Goal: Task Accomplishment & Management: Manage account settings

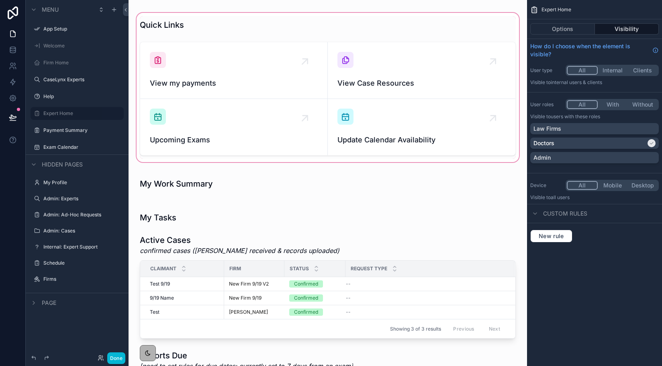
scroll to position [6, 0]
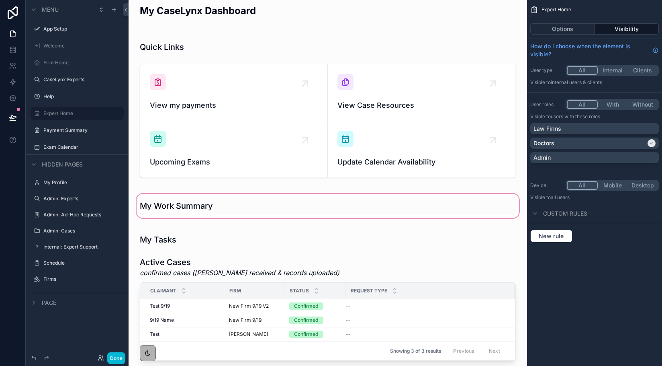
click at [195, 211] on div "scrollable content" at bounding box center [328, 205] width 386 height 27
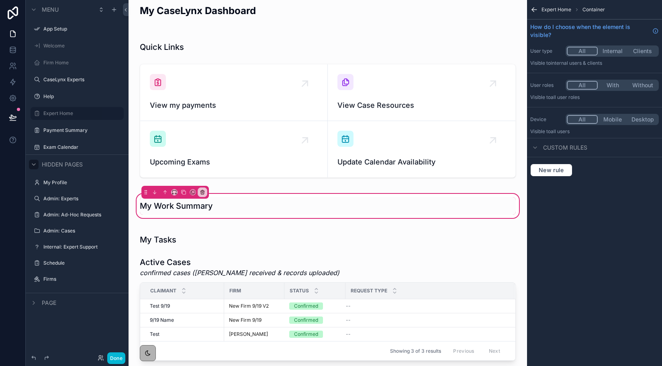
click at [37, 160] on div "scrollable content" at bounding box center [34, 165] width 10 height 10
click at [33, 166] on icon "scrollable content" at bounding box center [34, 164] width 6 height 6
click at [149, 217] on div "My Work Summary" at bounding box center [328, 205] width 386 height 27
click at [33, 299] on icon "scrollable content" at bounding box center [34, 302] width 6 height 6
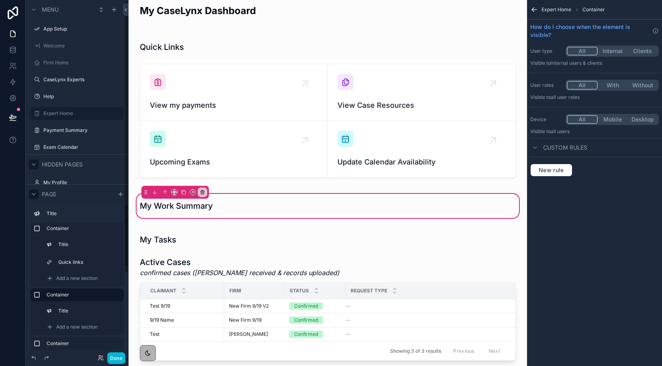
scroll to position [76, 0]
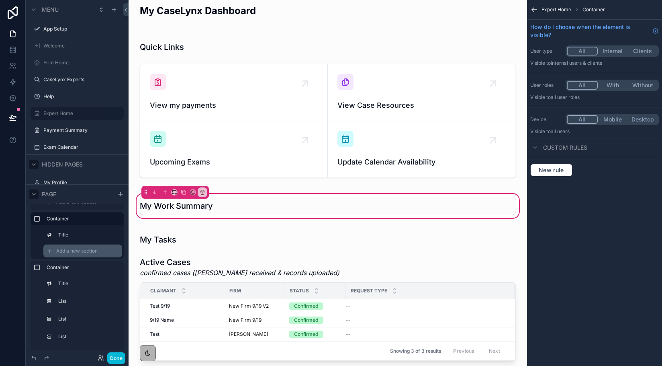
click at [81, 252] on span "Add a new section" at bounding box center [76, 251] width 41 height 6
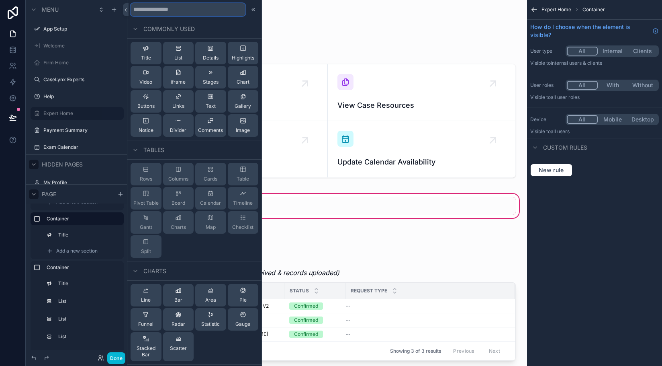
click at [177, 11] on input "text" at bounding box center [188, 9] width 115 height 13
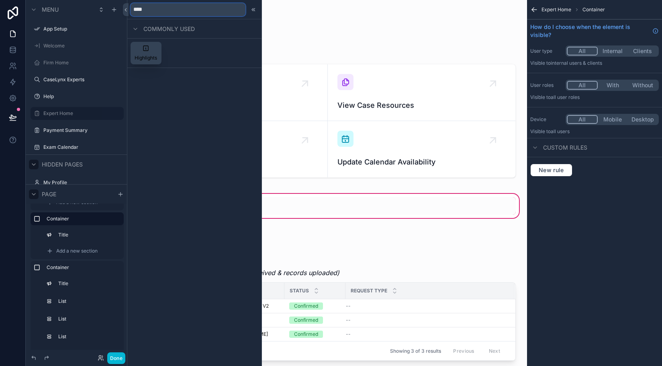
type input "****"
click at [151, 51] on div "Highlights" at bounding box center [146, 53] width 23 height 16
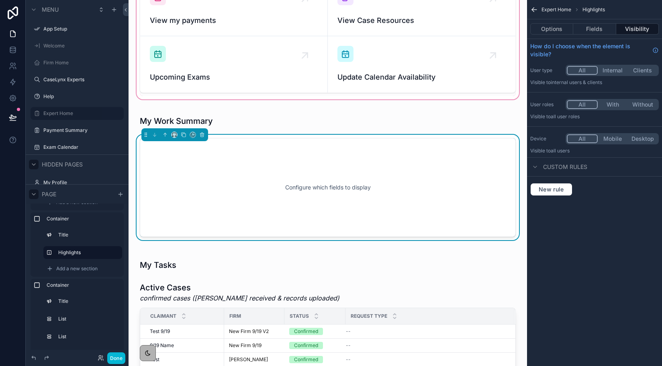
scroll to position [95, 0]
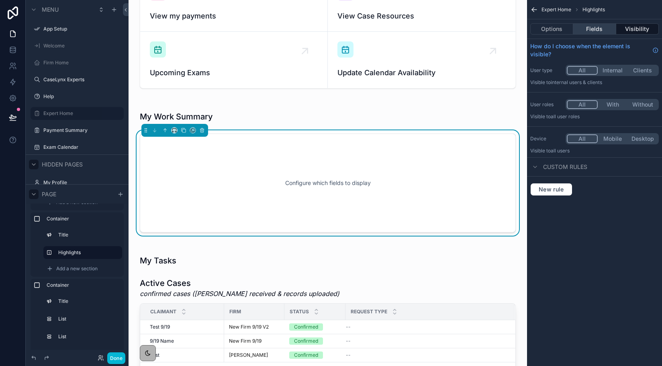
click at [601, 31] on button "Fields" at bounding box center [595, 28] width 43 height 11
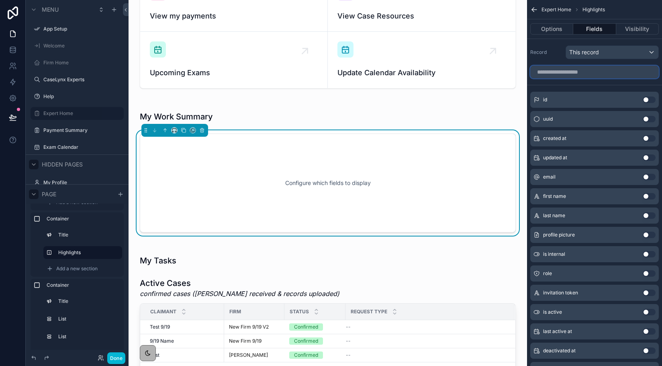
click at [576, 74] on input "scrollable content" at bounding box center [595, 72] width 129 height 13
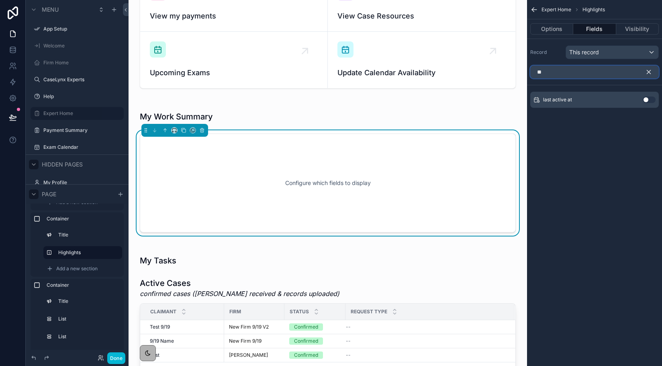
type input "*"
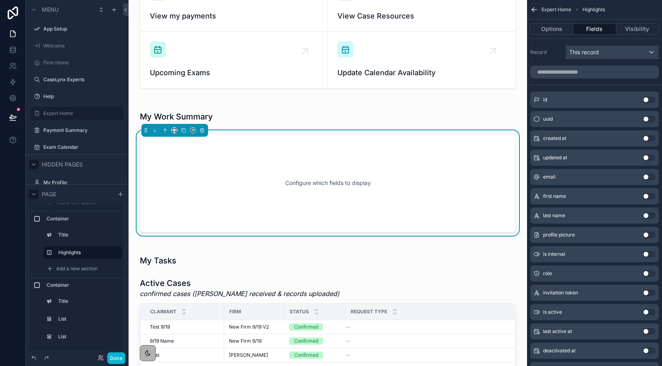
click at [594, 53] on span "This record" at bounding box center [585, 52] width 30 height 8
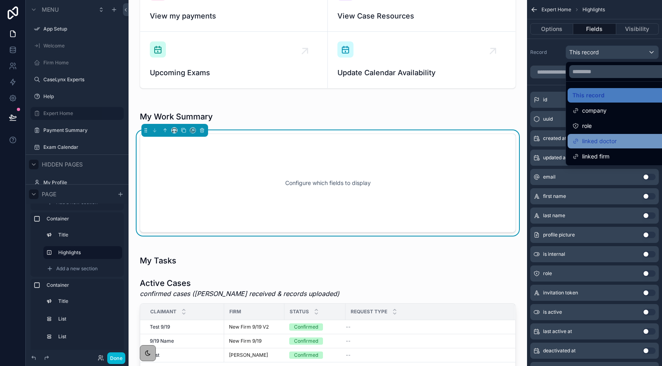
click at [592, 138] on span "linked doctor" at bounding box center [599, 141] width 35 height 10
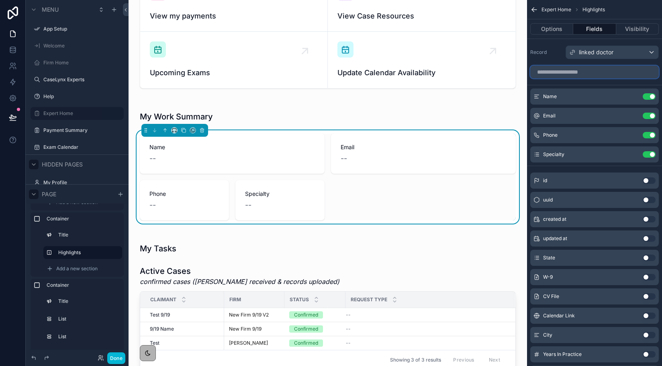
click at [566, 74] on input "scrollable content" at bounding box center [595, 72] width 129 height 13
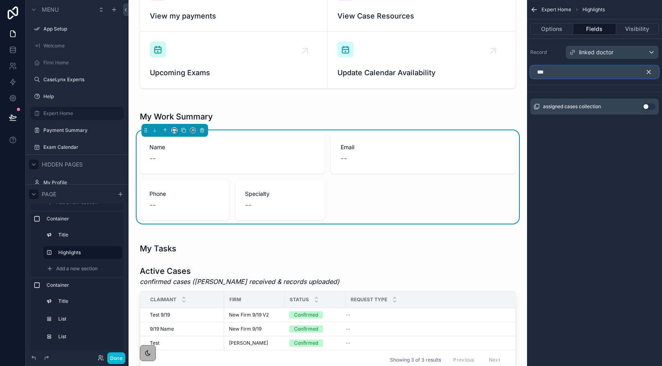
type input "***"
click at [648, 73] on icon "scrollable content" at bounding box center [650, 72] width 4 height 4
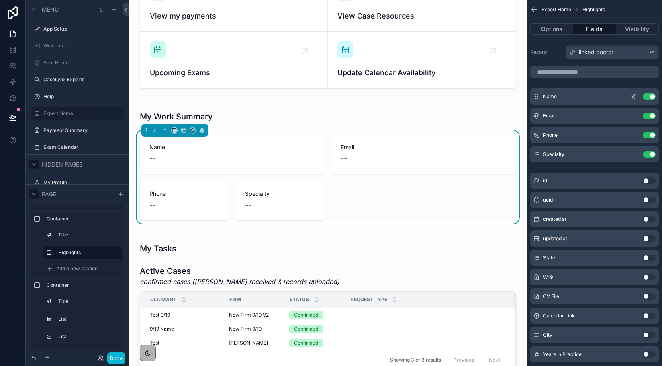
click at [655, 98] on button "Use setting" at bounding box center [649, 96] width 13 height 6
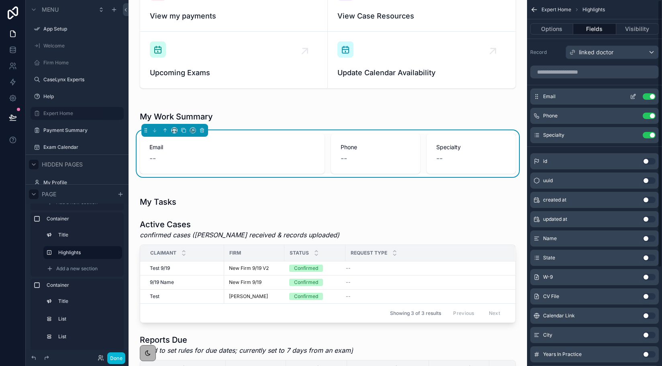
click at [651, 97] on button "Use setting" at bounding box center [649, 96] width 13 height 6
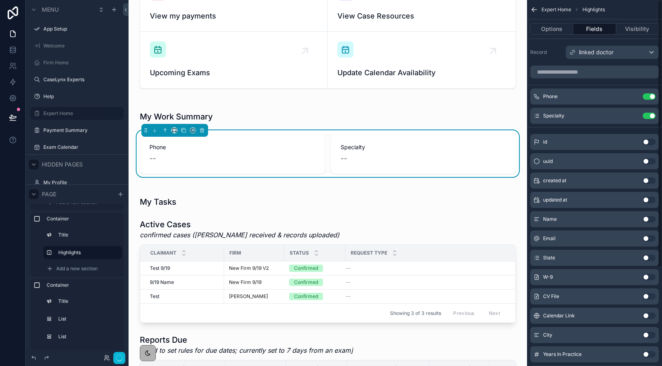
click at [651, 97] on button "Use setting" at bounding box center [649, 96] width 13 height 6
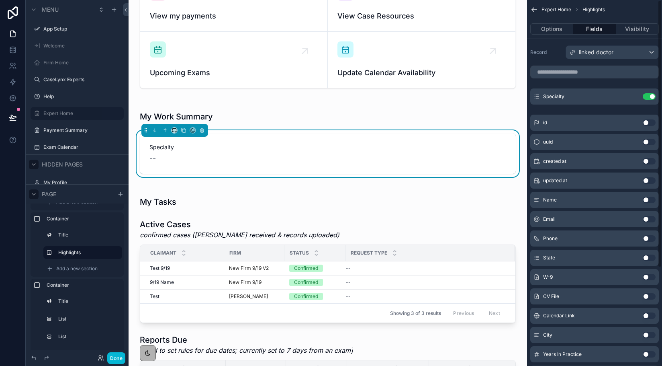
click at [651, 97] on button "Use setting" at bounding box center [649, 96] width 13 height 6
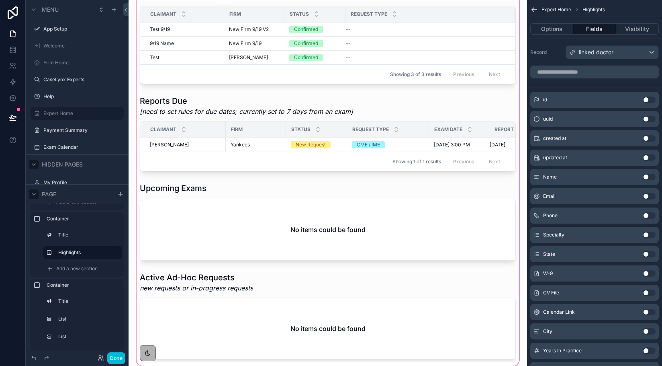
scroll to position [337, 0]
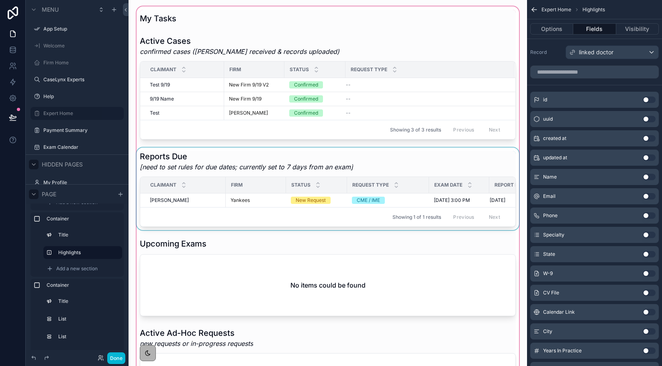
click at [303, 184] on span "Status" at bounding box center [300, 185] width 19 height 6
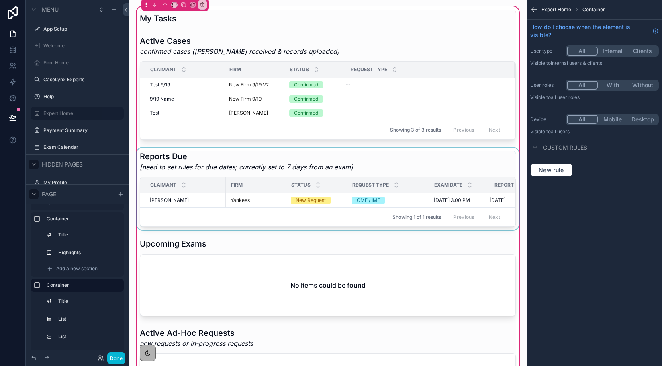
click at [480, 157] on div "scrollable content" at bounding box center [328, 189] width 386 height 82
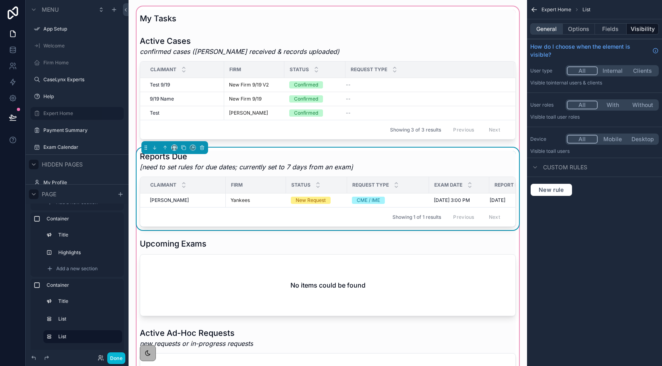
click at [549, 33] on button "General" at bounding box center [547, 28] width 33 height 11
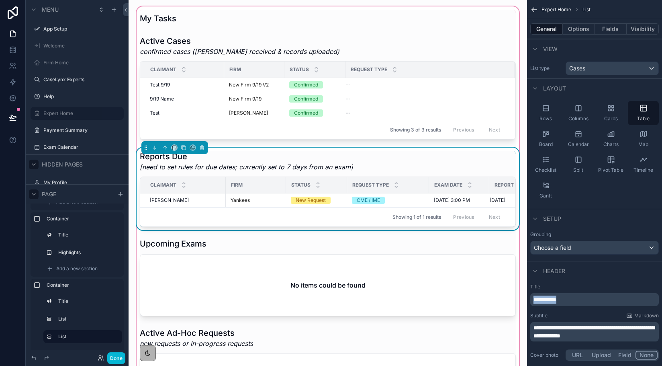
drag, startPoint x: 572, startPoint y: 301, endPoint x: 528, endPoint y: 292, distance: 45.1
click at [528, 292] on div "**********" at bounding box center [594, 322] width 135 height 85
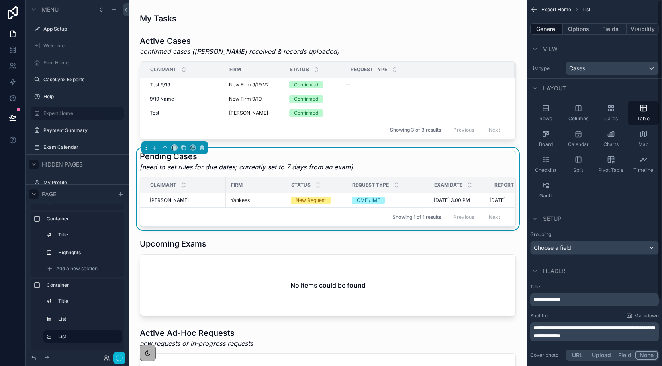
click at [613, 340] on div "**********" at bounding box center [595, 331] width 129 height 19
drag, startPoint x: 607, startPoint y: 336, endPoint x: 524, endPoint y: 324, distance: 83.7
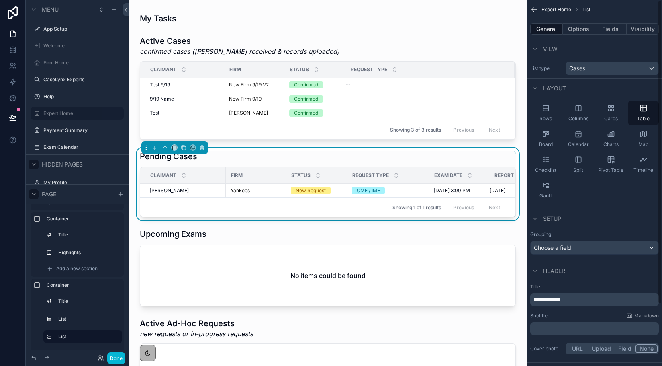
click at [588, 299] on p "**********" at bounding box center [596, 299] width 124 height 8
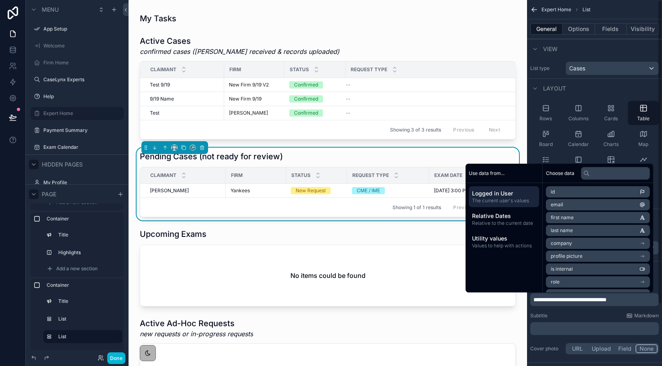
click at [550, 312] on div "**********" at bounding box center [594, 319] width 135 height 79
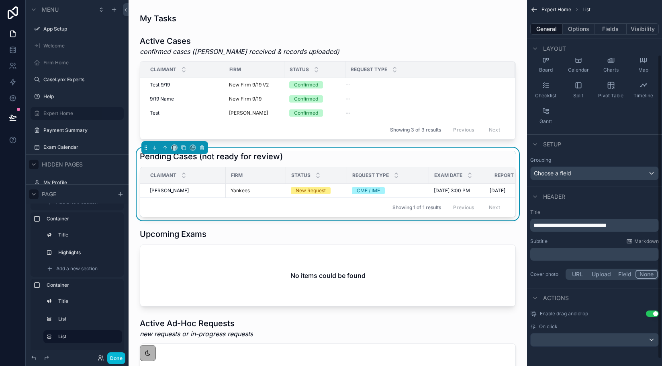
scroll to position [0, 0]
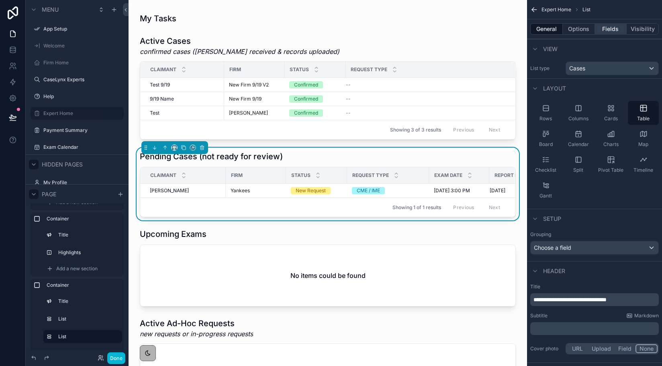
click at [605, 28] on button "Fields" at bounding box center [611, 28] width 32 height 11
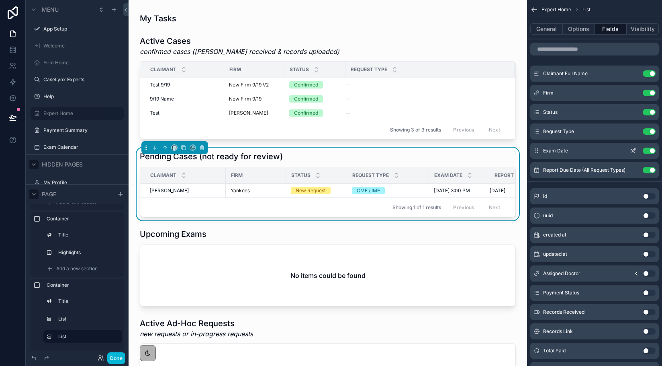
click at [653, 151] on button "Use setting" at bounding box center [649, 151] width 13 height 6
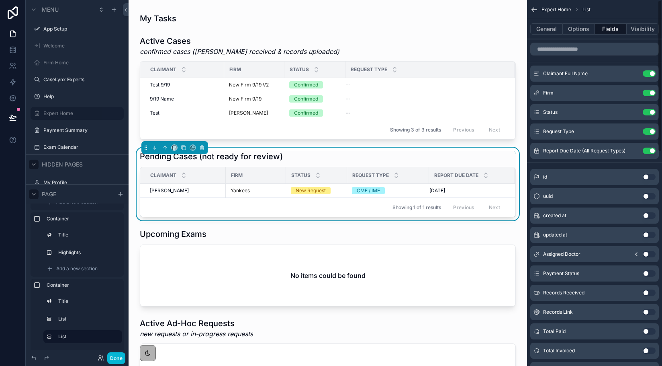
click at [653, 151] on button "Use setting" at bounding box center [649, 151] width 13 height 6
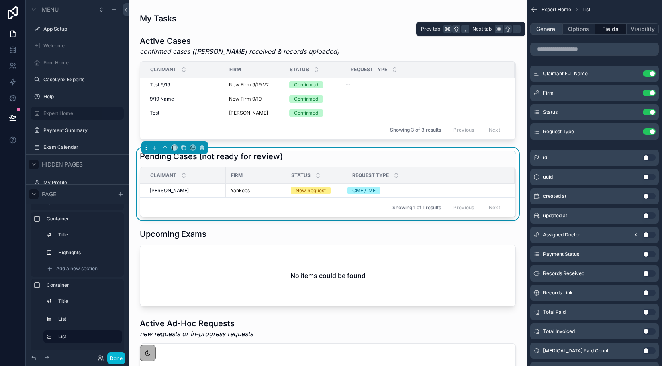
click at [553, 33] on button "General" at bounding box center [547, 28] width 33 height 11
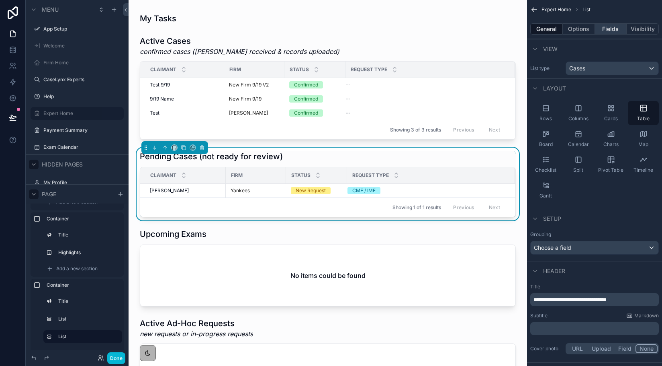
click at [626, 32] on button "Fields" at bounding box center [611, 28] width 32 height 11
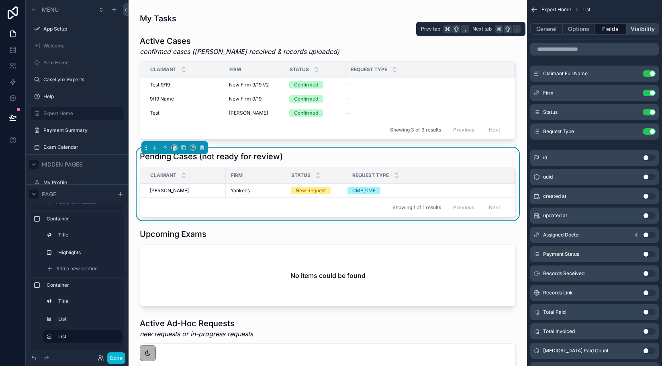
click at [631, 31] on button "Visibility" at bounding box center [643, 28] width 32 height 11
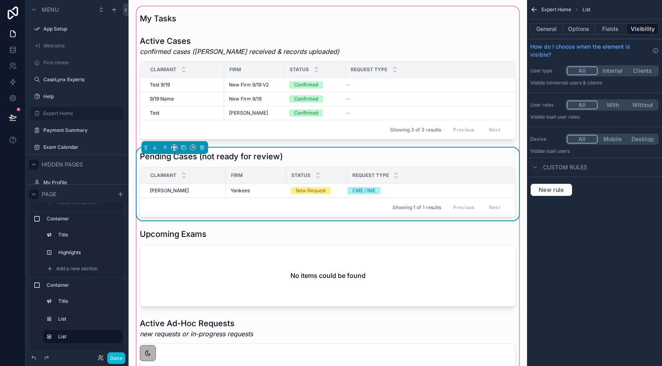
click at [495, 178] on div "Request Type" at bounding box center [431, 175] width 167 height 15
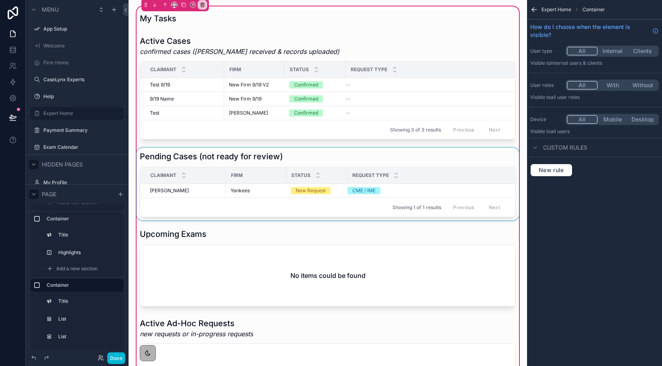
click at [465, 176] on div "Request Type" at bounding box center [431, 175] width 167 height 15
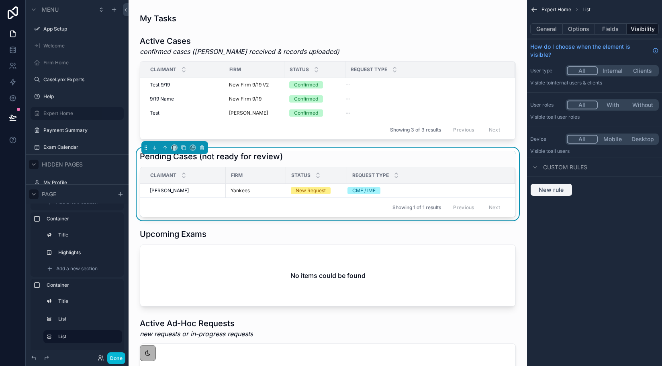
click at [562, 186] on button "New rule" at bounding box center [552, 189] width 42 height 13
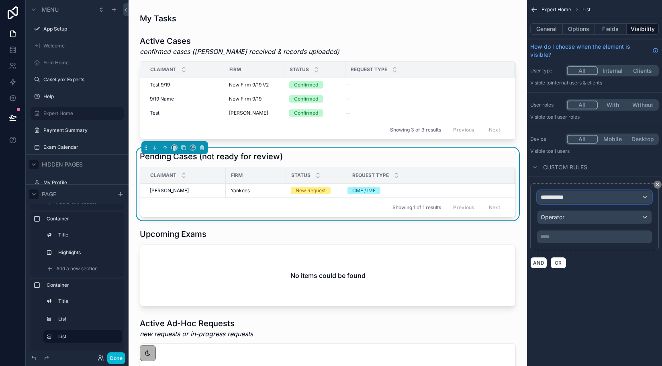
click at [566, 198] on span "**********" at bounding box center [556, 197] width 30 height 8
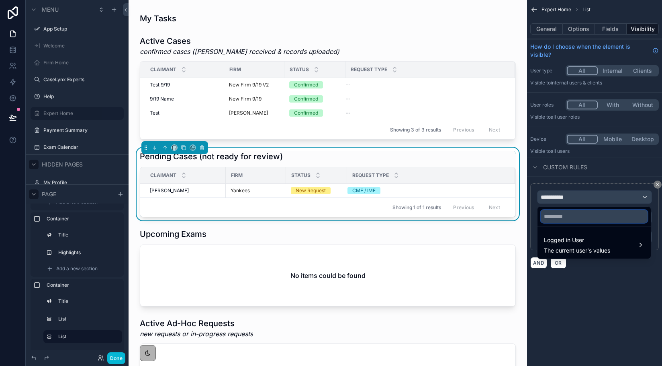
click at [566, 213] on input "text" at bounding box center [594, 216] width 107 height 13
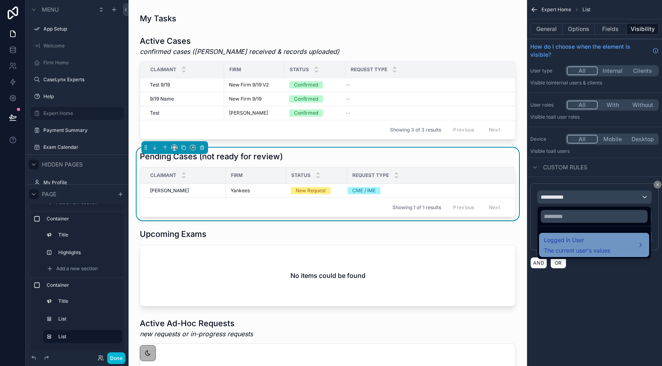
click at [577, 238] on span "Logged in User" at bounding box center [577, 240] width 66 height 10
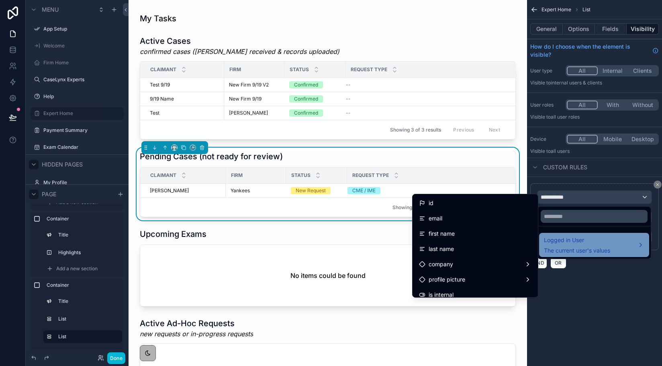
click at [589, 241] on span "Logged in User" at bounding box center [577, 240] width 66 height 10
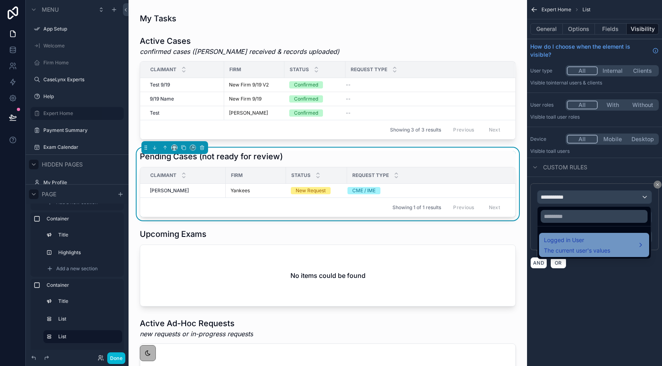
click at [610, 240] on span "Logged in User" at bounding box center [577, 240] width 66 height 10
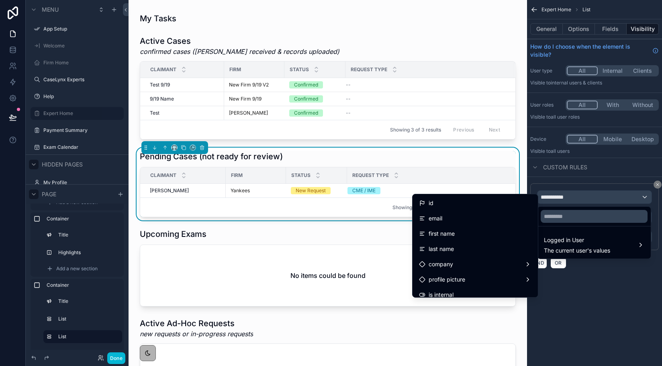
click at [626, 287] on div "scrollable content" at bounding box center [331, 183] width 662 height 366
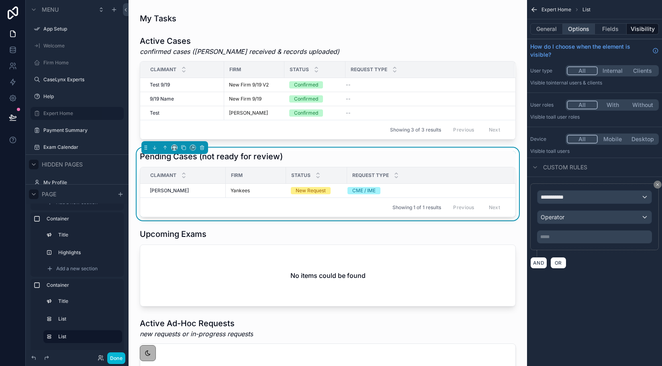
click at [577, 26] on button "Options" at bounding box center [579, 28] width 32 height 11
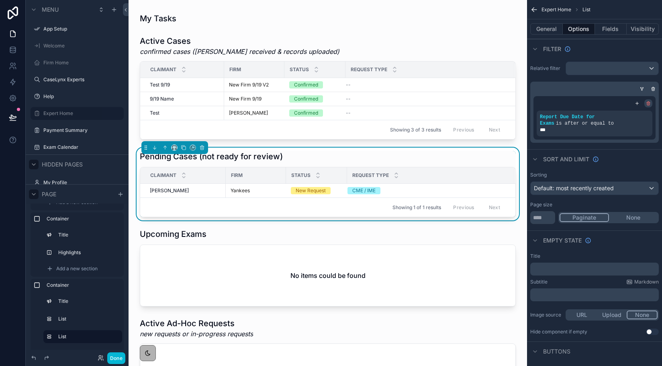
click at [648, 102] on icon "scrollable content" at bounding box center [648, 102] width 1 height 1
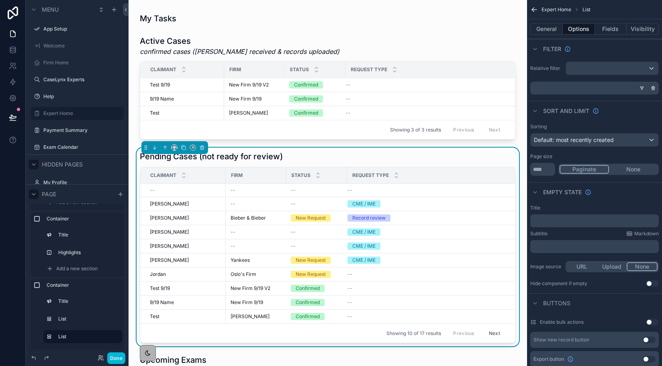
click at [630, 88] on div "scrollable content" at bounding box center [593, 88] width 129 height 13
click at [642, 86] on icon "scrollable content" at bounding box center [642, 88] width 5 height 5
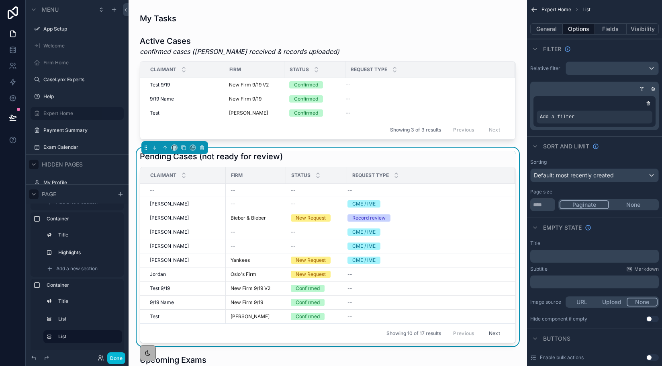
click at [620, 83] on div "Add a filter" at bounding box center [595, 106] width 129 height 48
click at [592, 115] on div "Add a filter" at bounding box center [595, 117] width 116 height 13
click at [631, 111] on icon "scrollable content" at bounding box center [632, 111] width 5 height 5
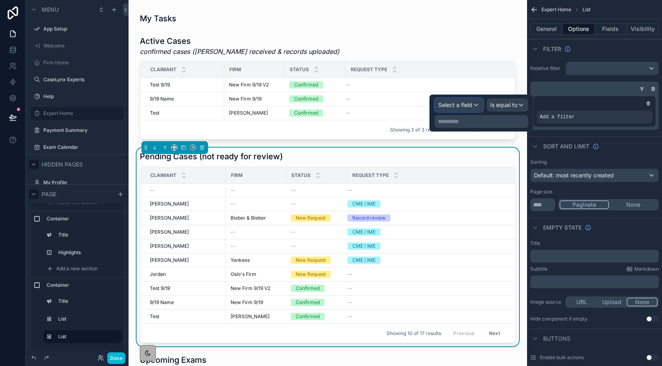
click at [467, 106] on span "Select a field" at bounding box center [456, 104] width 34 height 7
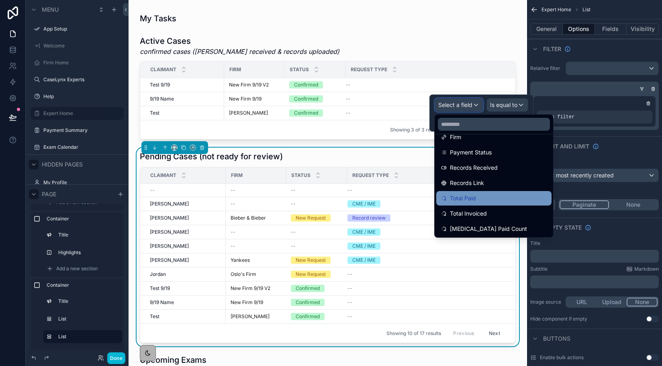
scroll to position [76, 0]
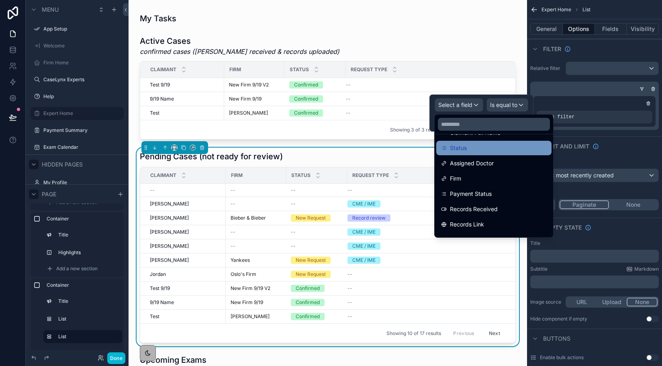
click at [459, 141] on div "Status" at bounding box center [494, 148] width 115 height 14
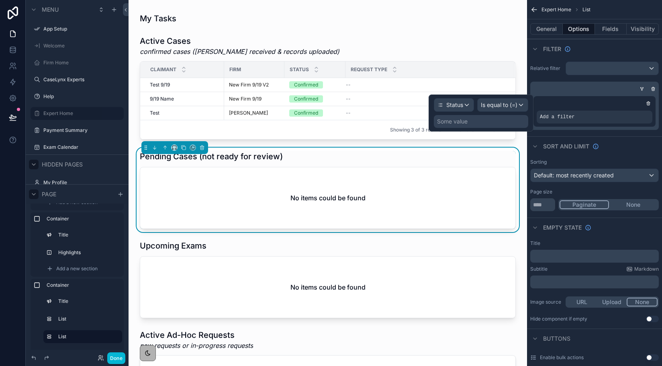
click at [486, 118] on div "Some value" at bounding box center [481, 121] width 94 height 13
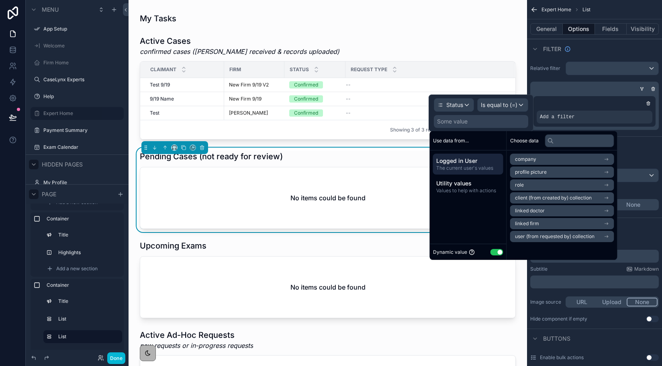
click at [498, 253] on button "Use setting" at bounding box center [497, 252] width 13 height 6
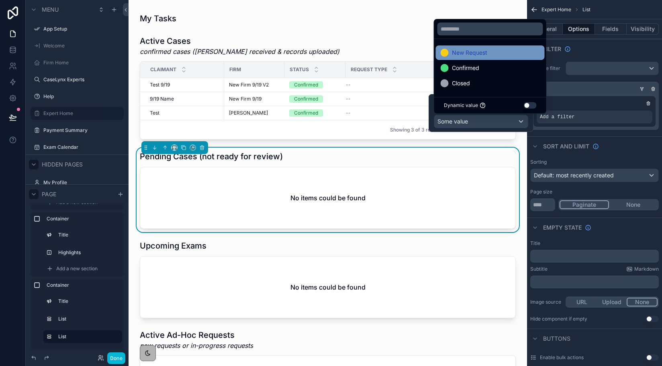
click at [469, 55] on span "New Request" at bounding box center [469, 53] width 35 height 10
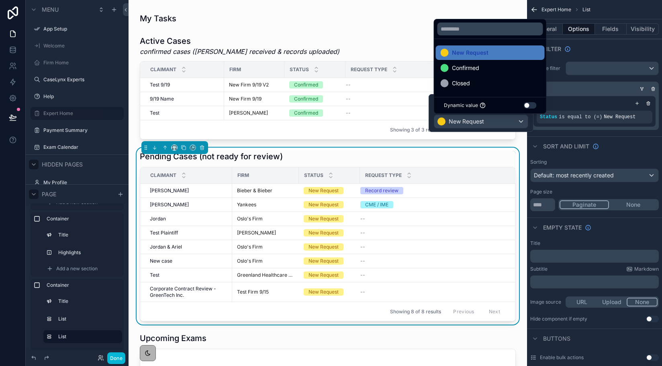
click at [102, 363] on div "Done" at bounding box center [109, 358] width 32 height 12
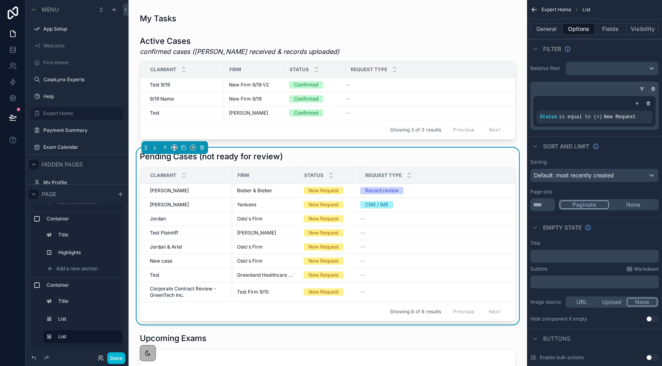
click at [102, 361] on div "Done" at bounding box center [109, 358] width 32 height 12
click at [100, 359] on icon at bounding box center [101, 358] width 6 height 6
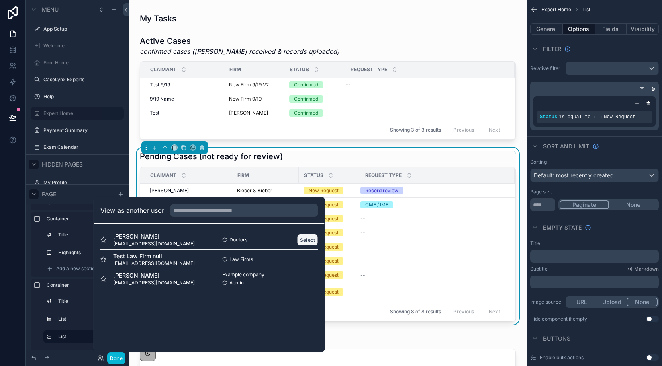
click at [307, 238] on button "Select" at bounding box center [307, 240] width 21 height 12
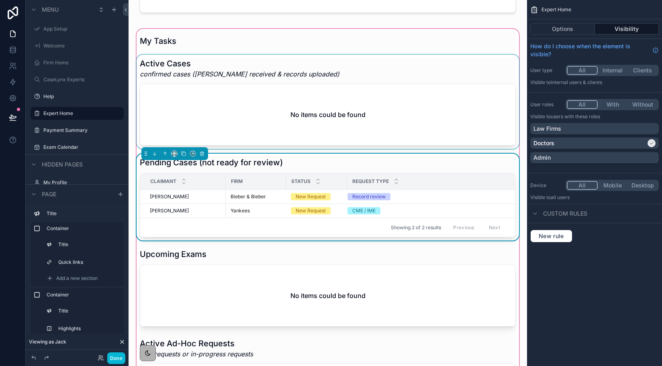
scroll to position [280, 0]
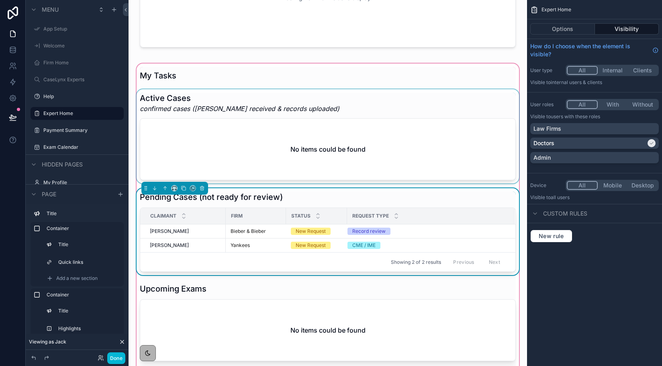
click at [297, 154] on div "scrollable content" at bounding box center [328, 136] width 386 height 94
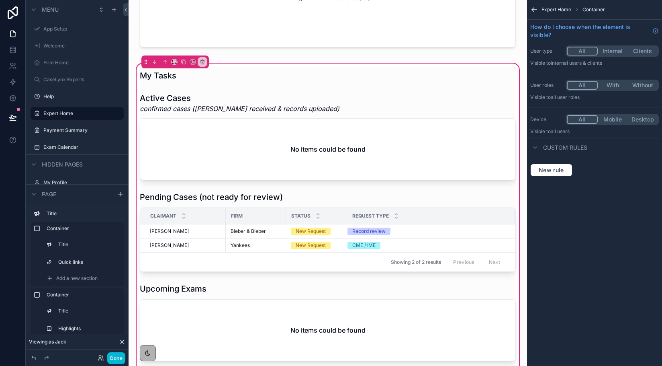
click at [531, 11] on icon "scrollable content" at bounding box center [535, 10] width 8 height 8
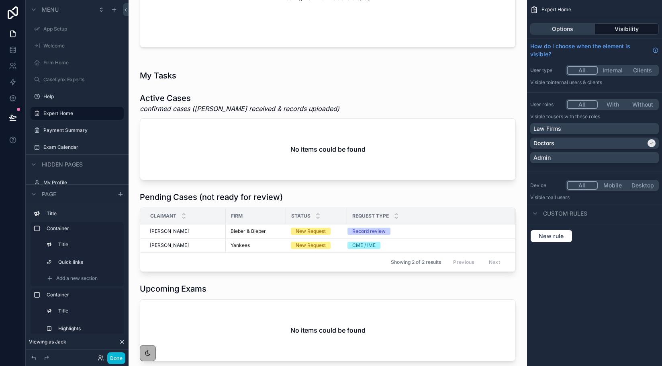
click at [558, 28] on button "Options" at bounding box center [563, 28] width 65 height 11
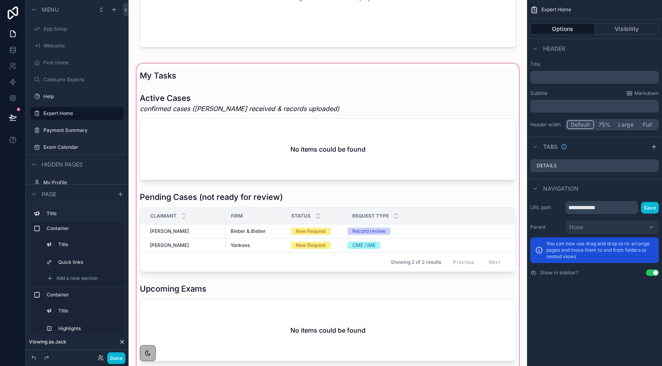
click at [445, 143] on div "scrollable content" at bounding box center [328, 265] width 386 height 406
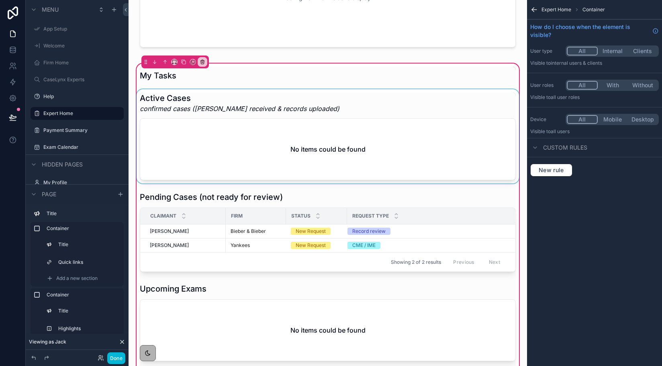
click at [425, 148] on div "scrollable content" at bounding box center [328, 136] width 386 height 94
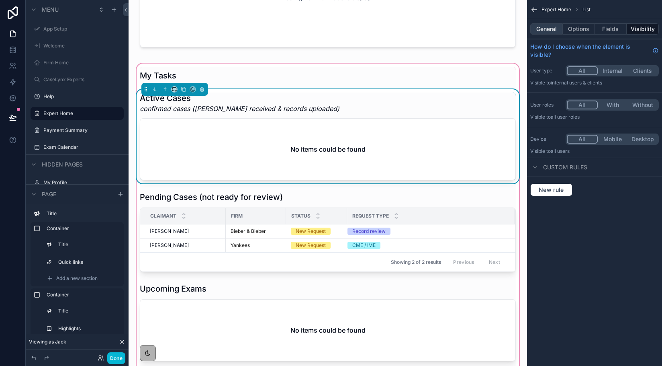
click at [553, 32] on button "General" at bounding box center [547, 28] width 33 height 11
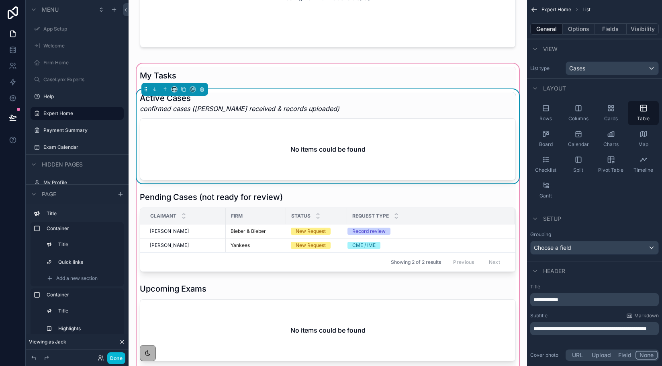
click at [546, 297] on span "**********" at bounding box center [546, 300] width 25 height 6
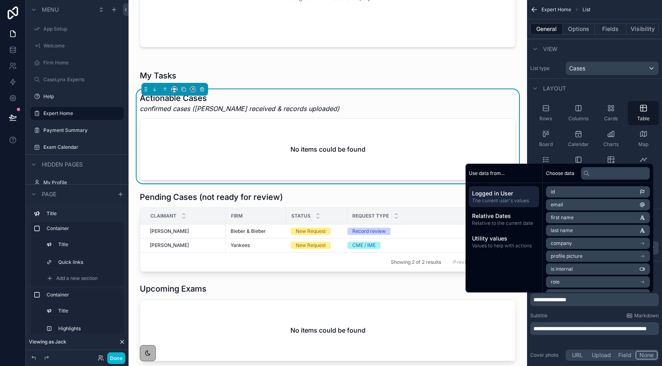
click at [533, 78] on div "List type Cases" at bounding box center [594, 68] width 135 height 20
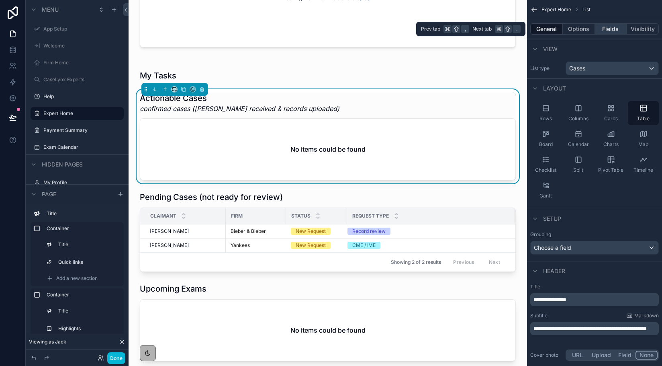
click at [601, 29] on button "Fields" at bounding box center [611, 28] width 32 height 11
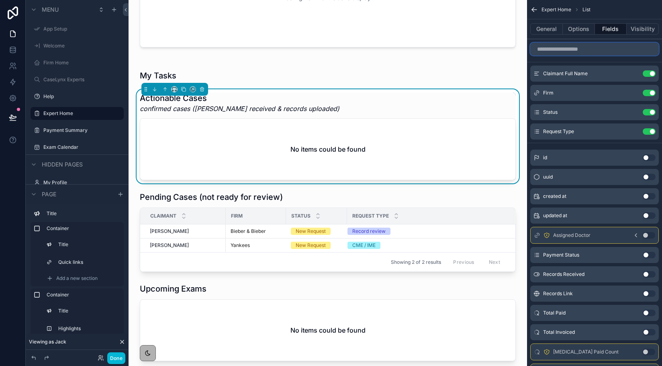
click at [560, 44] on input "scrollable content" at bounding box center [595, 49] width 129 height 13
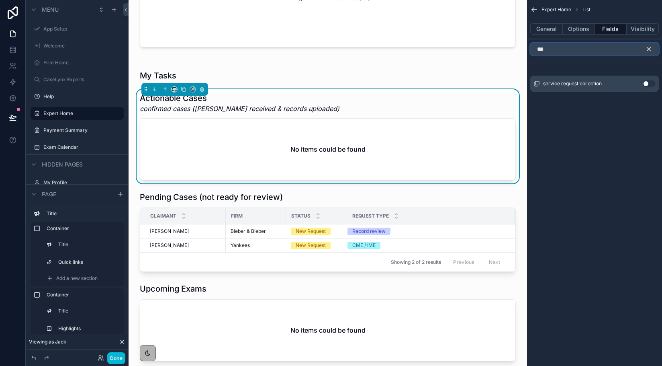
type input "***"
click at [648, 85] on button "Use setting" at bounding box center [649, 83] width 13 height 6
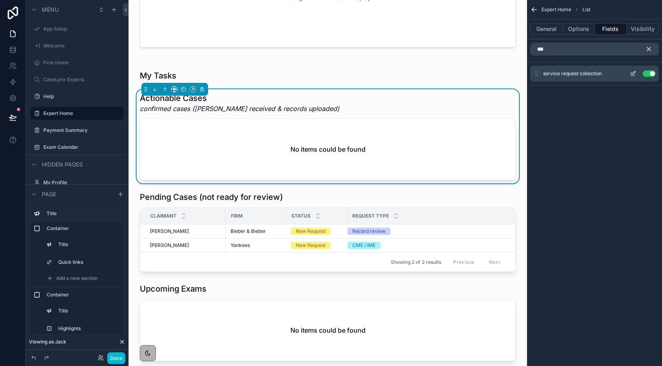
click at [632, 73] on icon "scrollable content" at bounding box center [633, 73] width 6 height 6
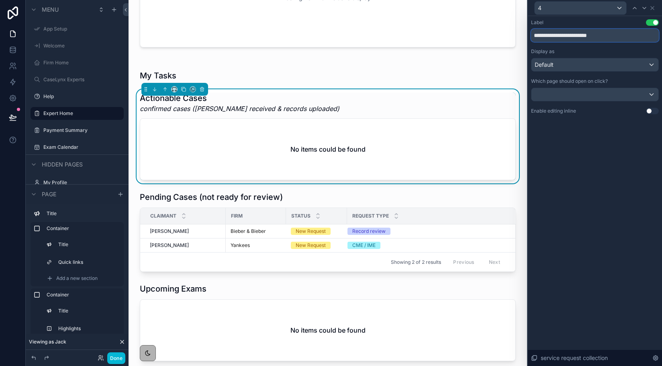
click at [610, 31] on input "**********" at bounding box center [595, 35] width 128 height 13
drag, startPoint x: 607, startPoint y: 36, endPoint x: 535, endPoint y: 26, distance: 71.9
click at [535, 26] on div "**********" at bounding box center [595, 30] width 128 height 23
type input "**********"
click at [652, 8] on icon at bounding box center [653, 8] width 6 height 6
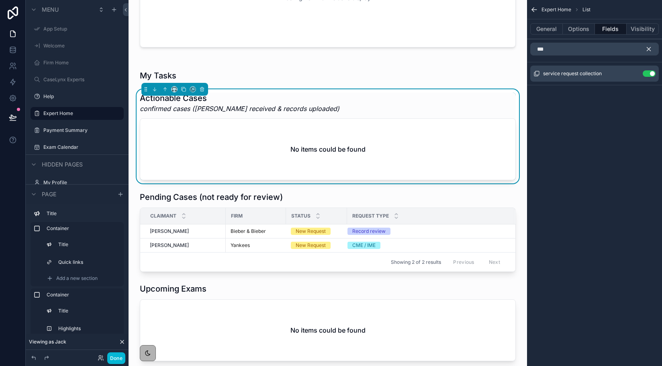
click at [647, 51] on icon "scrollable content" at bounding box center [649, 48] width 7 height 7
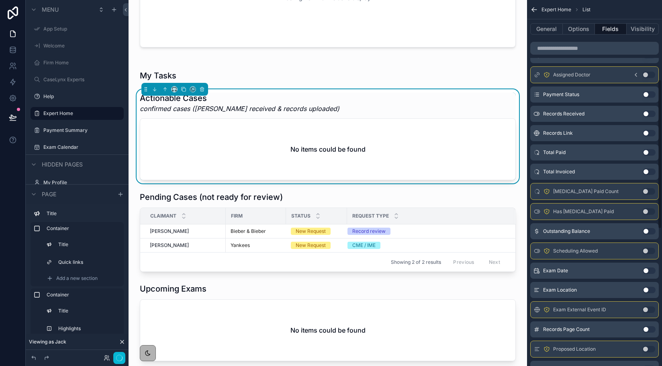
scroll to position [194, 0]
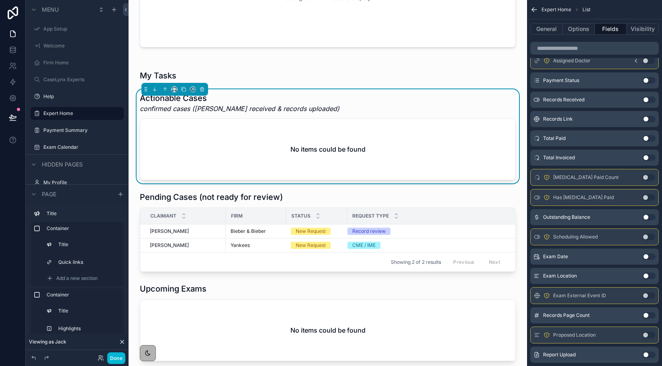
click at [649, 256] on button "Use setting" at bounding box center [649, 256] width 13 height 6
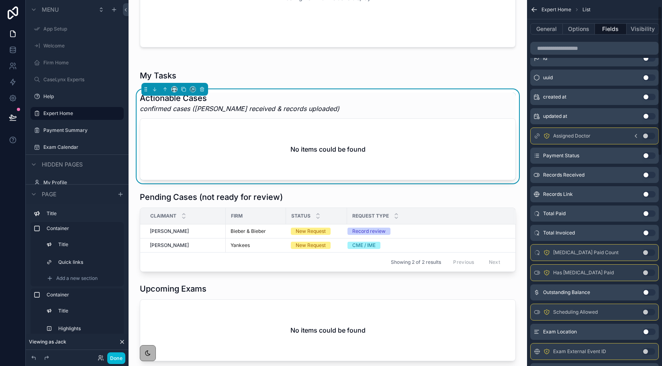
scroll to position [0, 0]
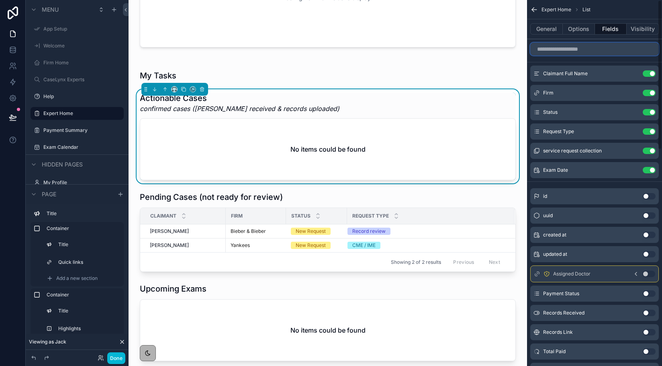
click at [620, 51] on input "scrollable content" at bounding box center [595, 49] width 129 height 13
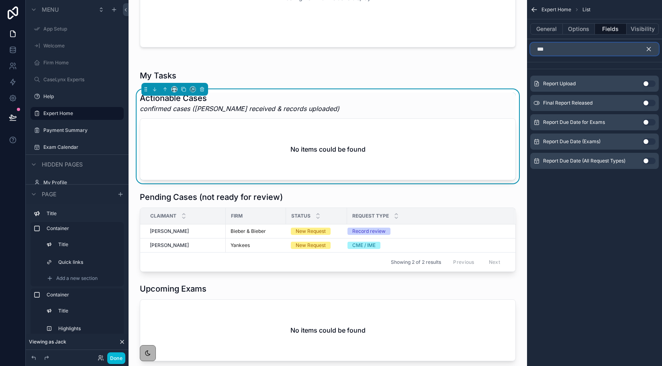
type input "***"
click at [646, 161] on button "Use setting" at bounding box center [649, 161] width 13 height 6
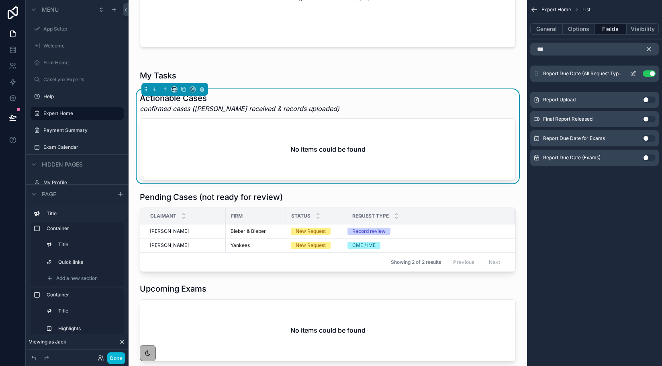
click at [633, 72] on icon "scrollable content" at bounding box center [634, 72] width 3 height 3
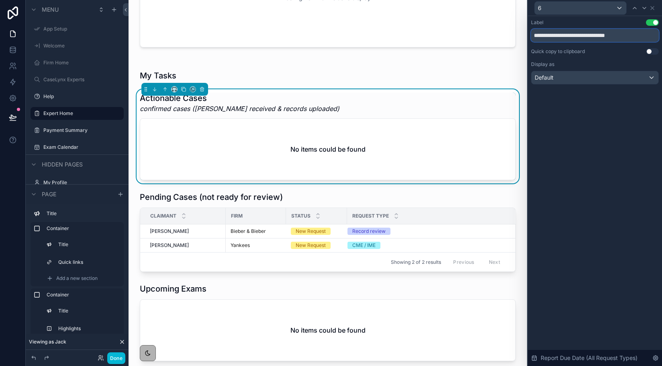
drag, startPoint x: 578, startPoint y: 35, endPoint x: 642, endPoint y: 33, distance: 63.5
click at [642, 33] on input "**********" at bounding box center [595, 35] width 128 height 13
type input "**********"
click at [652, 9] on icon at bounding box center [653, 8] width 6 height 6
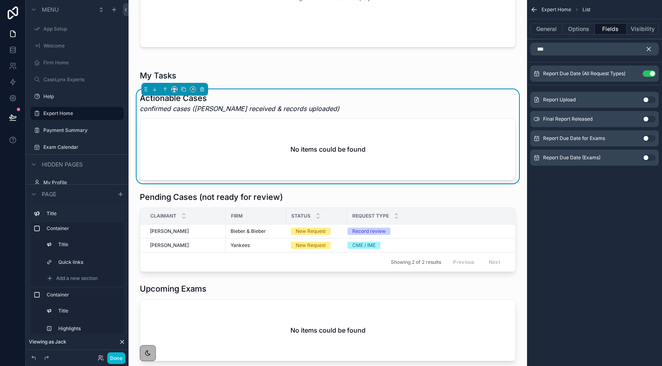
click at [648, 52] on icon "scrollable content" at bounding box center [649, 48] width 7 height 7
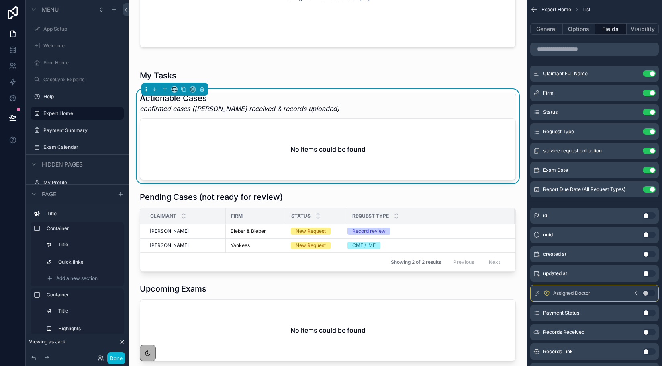
click at [262, 65] on div "My Tasks Actionable Cases confirmed cases (retainer received & records uploaded…" at bounding box center [328, 265] width 386 height 406
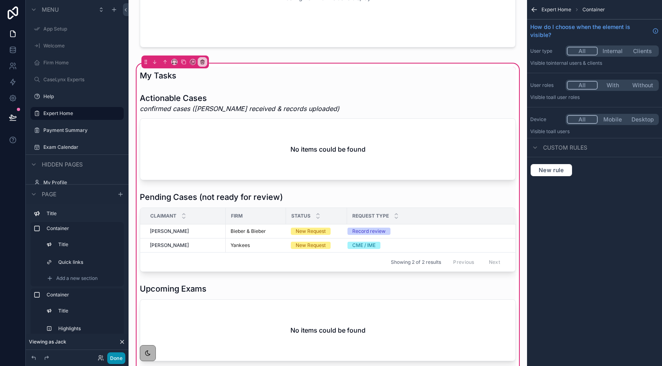
click at [115, 355] on button "Done" at bounding box center [116, 358] width 18 height 12
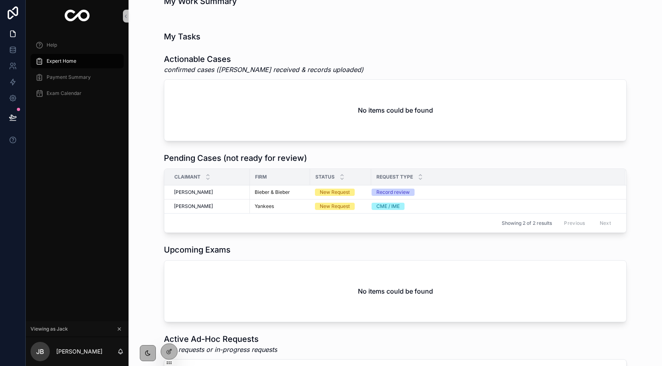
scroll to position [98, 0]
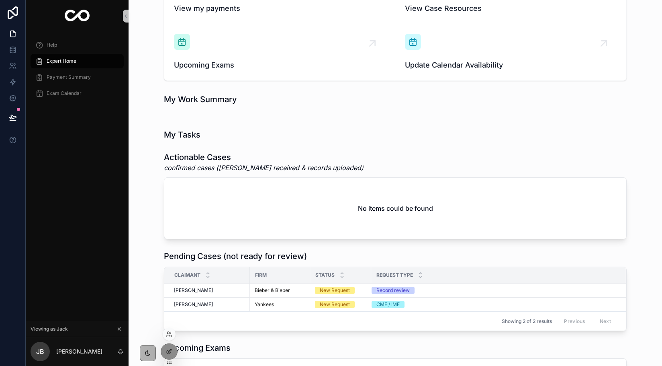
click at [164, 334] on div at bounding box center [169, 334] width 13 height 13
click at [168, 334] on icon at bounding box center [169, 334] width 6 height 6
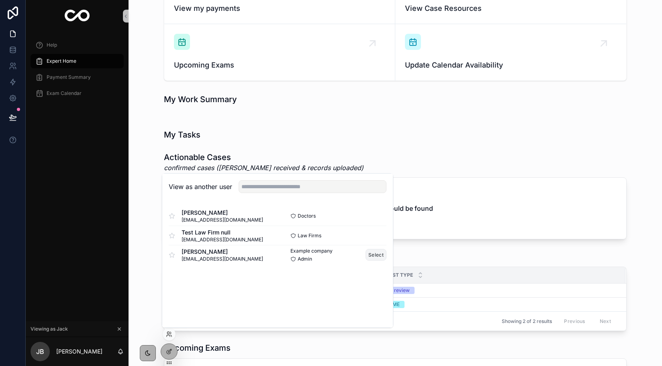
click at [378, 249] on button "Select" at bounding box center [376, 255] width 21 height 12
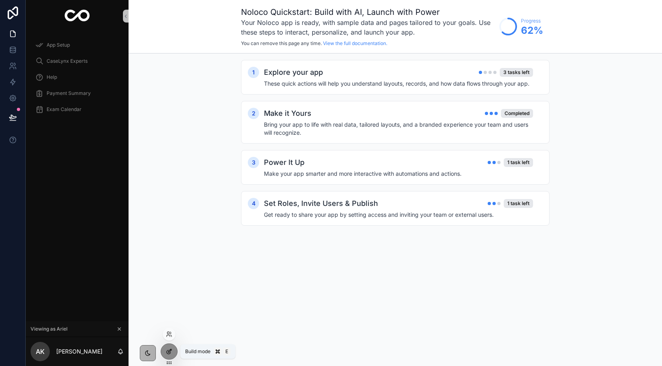
click at [172, 354] on icon at bounding box center [169, 351] width 6 height 6
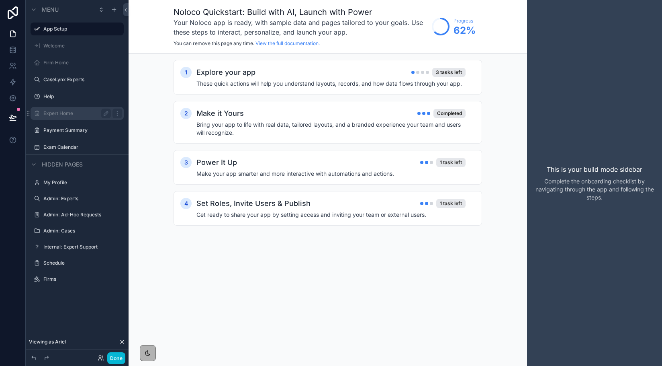
click at [61, 115] on label "Expert Home" at bounding box center [75, 113] width 64 height 6
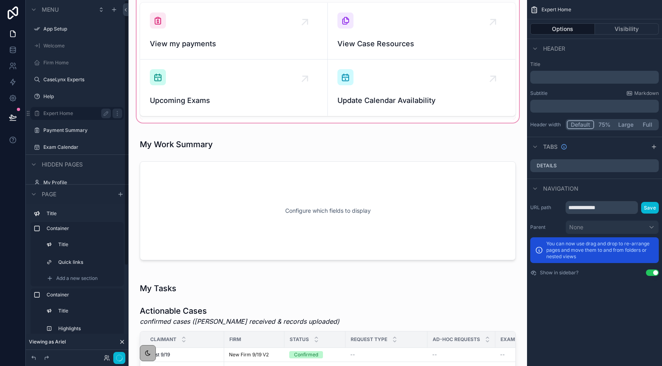
scroll to position [263, 0]
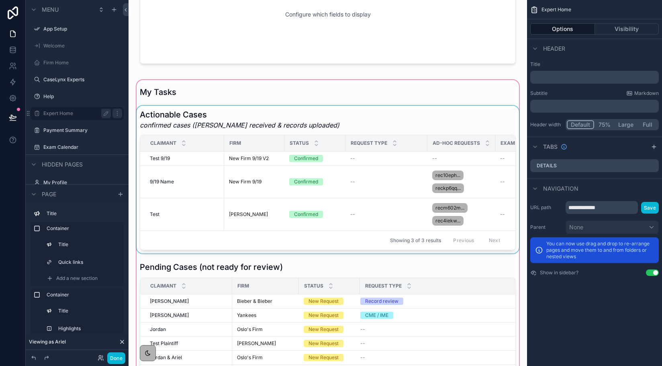
click at [256, 144] on div "Firm" at bounding box center [254, 143] width 59 height 13
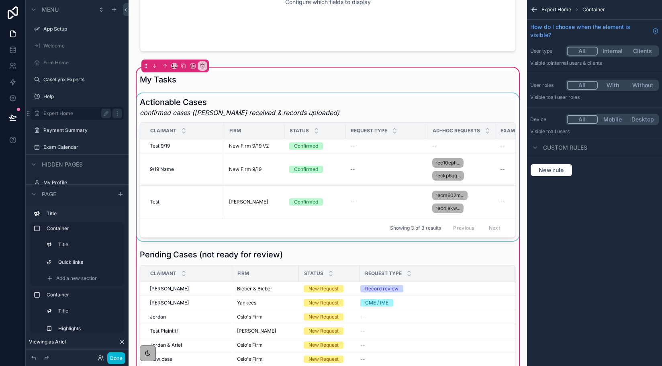
scroll to position [271, 0]
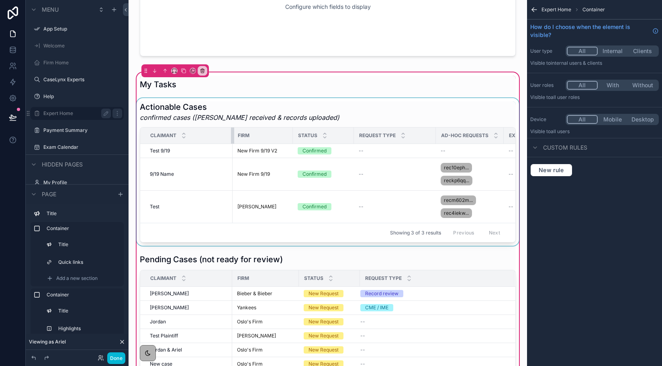
drag, startPoint x: 223, startPoint y: 135, endPoint x: 232, endPoint y: 137, distance: 8.7
click at [232, 137] on div "scrollable content" at bounding box center [232, 135] width 3 height 16
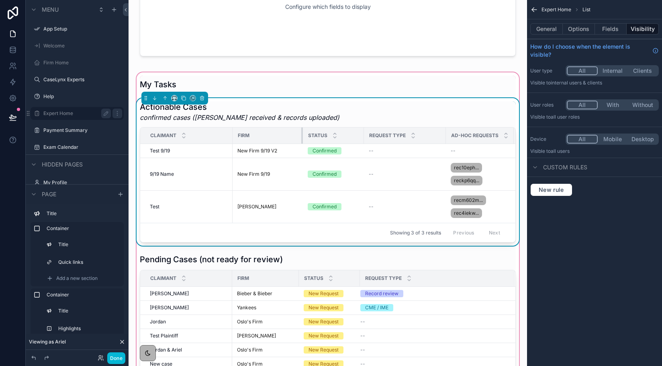
drag, startPoint x: 292, startPoint y: 133, endPoint x: 302, endPoint y: 135, distance: 10.4
click at [302, 135] on div "scrollable content" at bounding box center [302, 135] width 3 height 16
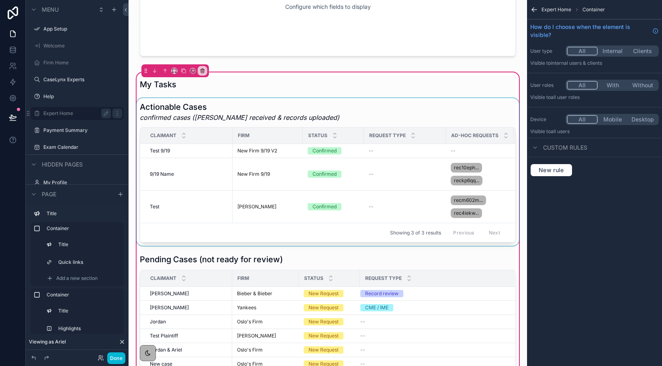
click at [365, 133] on div "Request Type" at bounding box center [405, 135] width 81 height 15
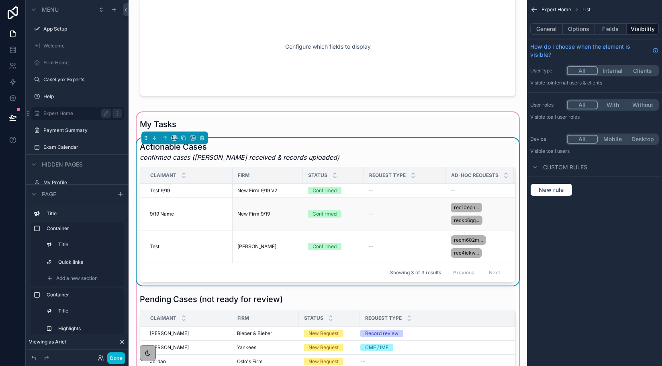
scroll to position [276, 0]
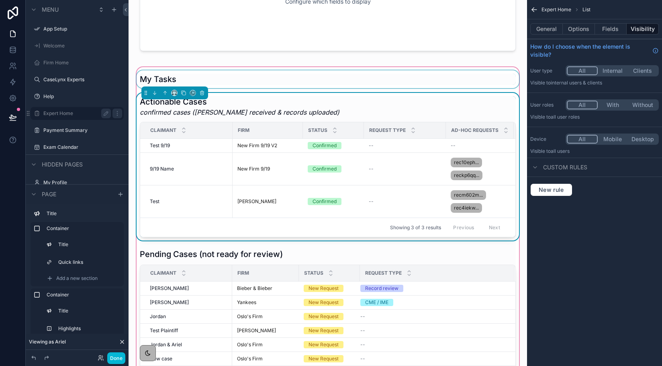
click at [148, 78] on div "scrollable content" at bounding box center [328, 79] width 386 height 18
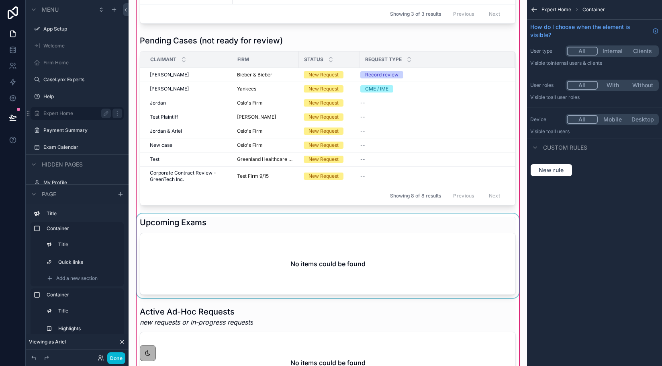
scroll to position [527, 0]
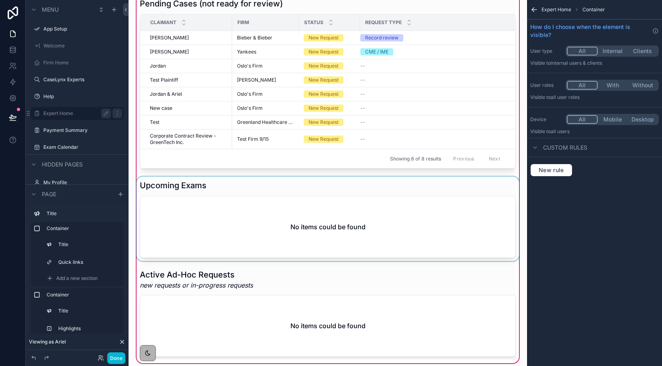
click at [190, 287] on div "scrollable content" at bounding box center [328, 313] width 386 height 94
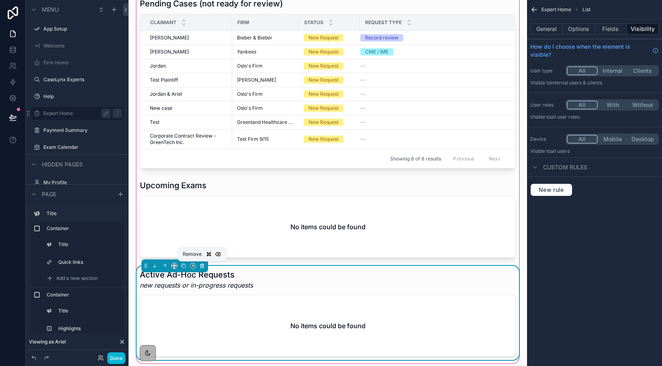
click at [203, 264] on icon "scrollable content" at bounding box center [202, 264] width 4 height 0
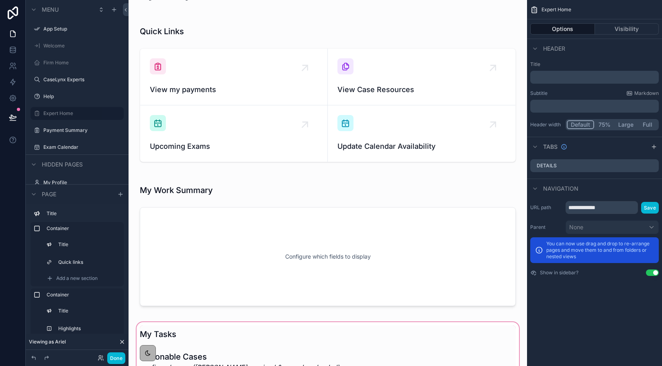
scroll to position [0, 0]
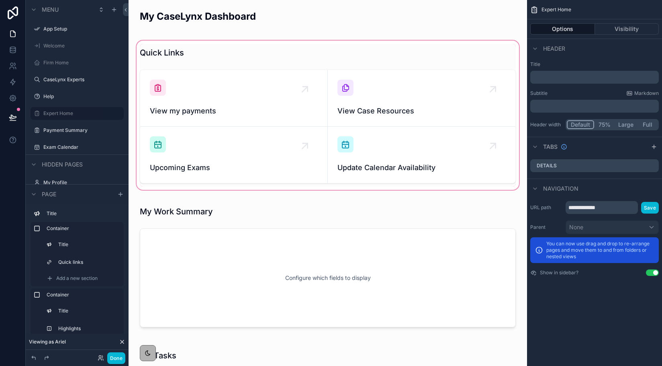
click at [309, 143] on div "scrollable content" at bounding box center [328, 115] width 386 height 152
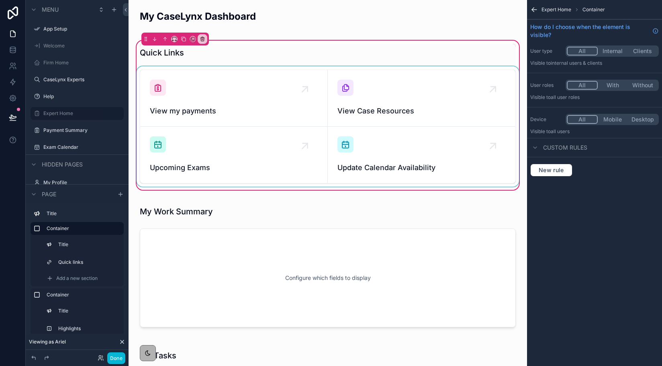
click at [291, 145] on div "scrollable content" at bounding box center [328, 126] width 386 height 120
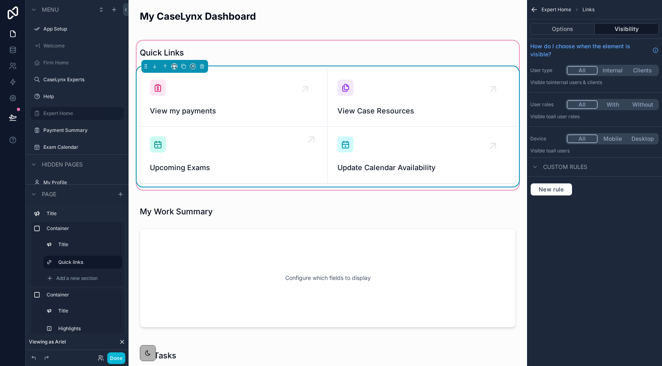
click at [287, 146] on div "Upcoming Exams" at bounding box center [234, 154] width 168 height 37
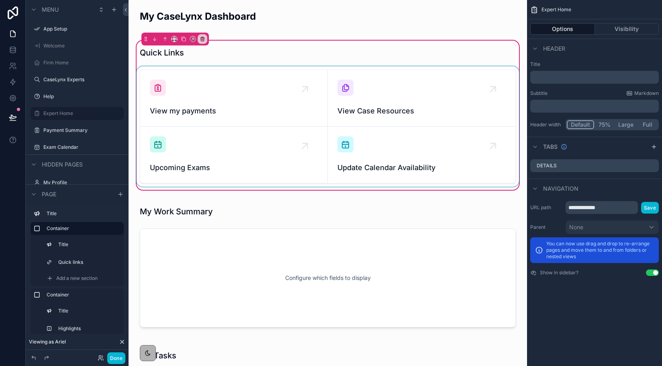
click at [326, 174] on div "scrollable content" at bounding box center [328, 126] width 386 height 120
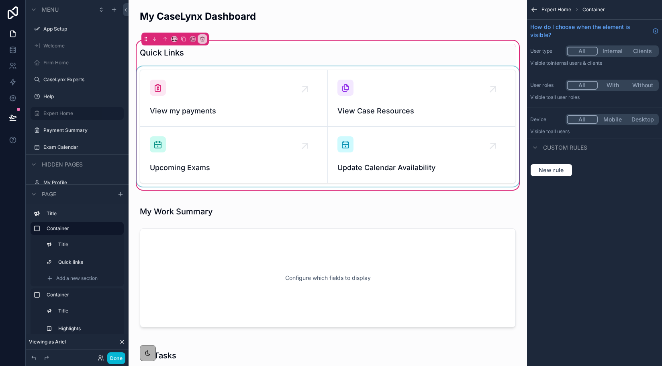
click at [401, 168] on div "scrollable content" at bounding box center [328, 126] width 386 height 120
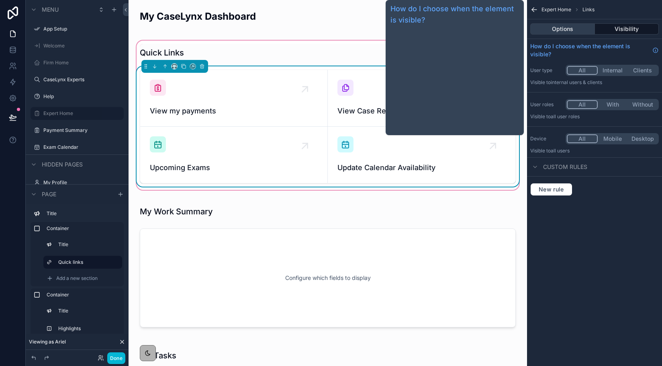
click at [566, 34] on button "Options" at bounding box center [563, 28] width 65 height 11
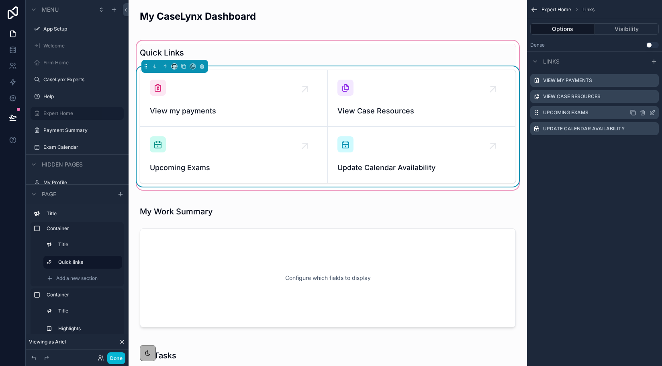
click at [652, 113] on icon "scrollable content" at bounding box center [653, 112] width 6 height 6
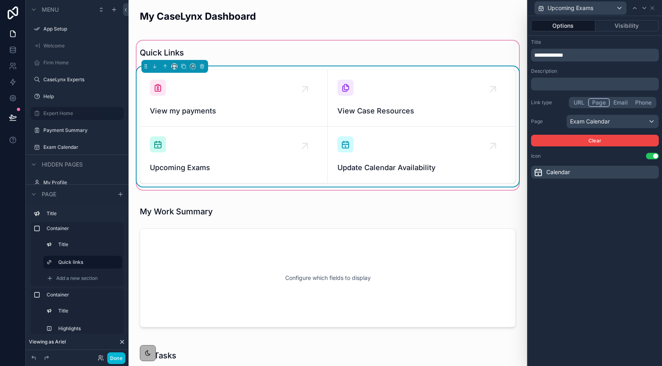
click at [584, 57] on p "**********" at bounding box center [596, 55] width 123 height 8
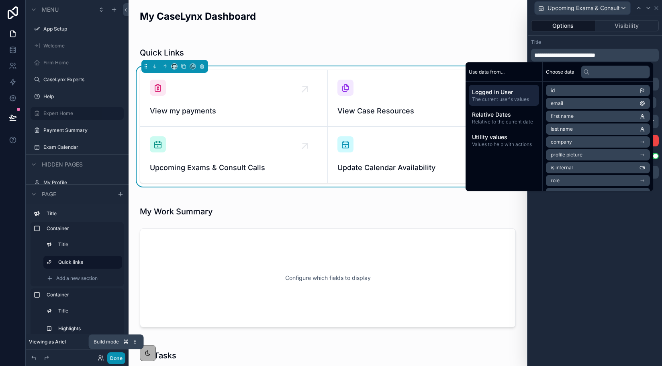
click at [115, 360] on button "Done" at bounding box center [116, 358] width 18 height 12
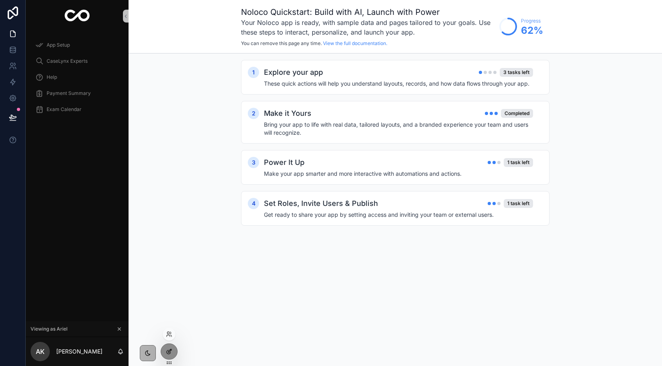
click at [168, 349] on icon at bounding box center [169, 351] width 6 height 6
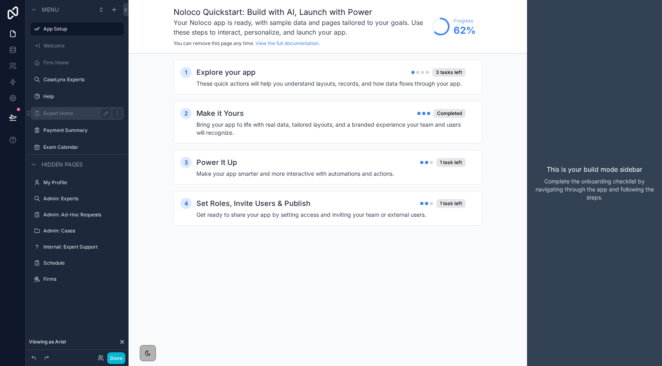
click at [63, 111] on label "Expert Home" at bounding box center [75, 113] width 64 height 6
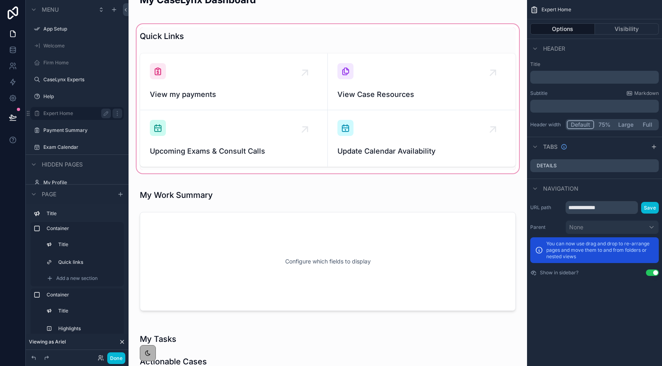
scroll to position [17, 0]
click at [418, 93] on div "scrollable content" at bounding box center [328, 98] width 386 height 152
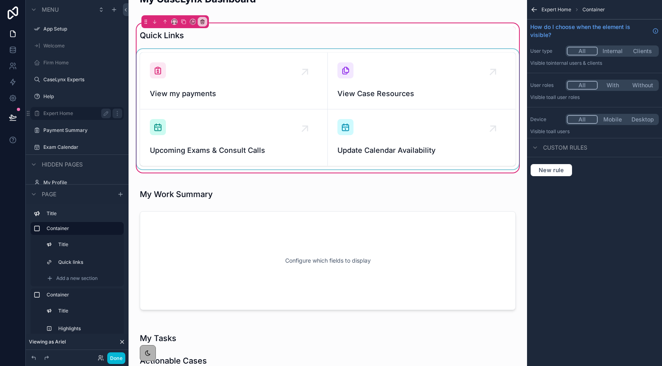
click at [512, 147] on div "scrollable content" at bounding box center [328, 109] width 386 height 120
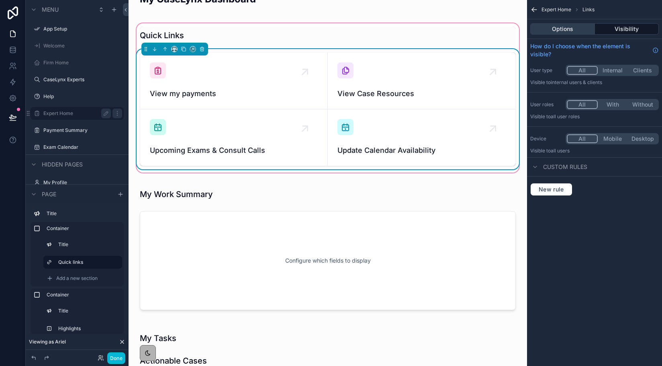
click at [578, 30] on button "Options" at bounding box center [563, 28] width 65 height 11
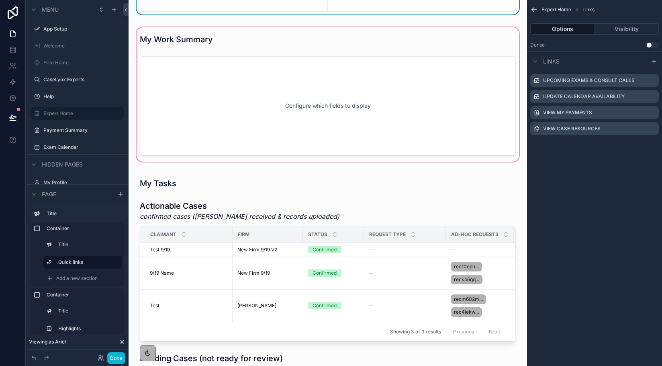
scroll to position [232, 0]
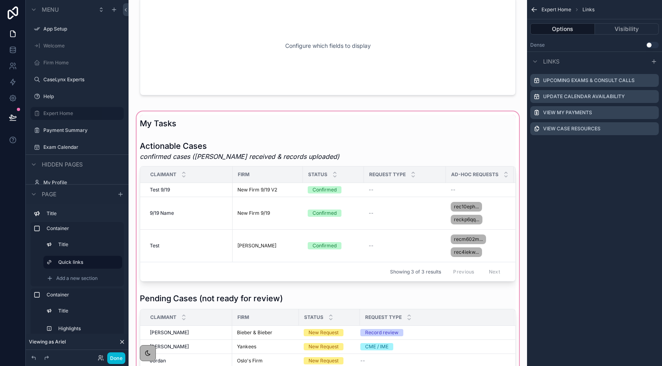
click at [176, 159] on div "scrollable content" at bounding box center [328, 335] width 386 height 451
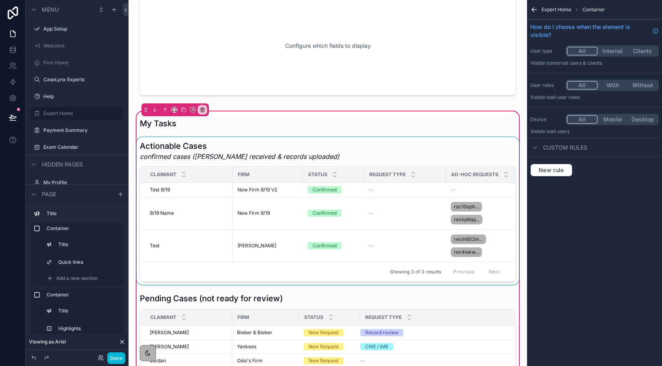
click at [176, 174] on span "Claimant" at bounding box center [163, 174] width 26 height 6
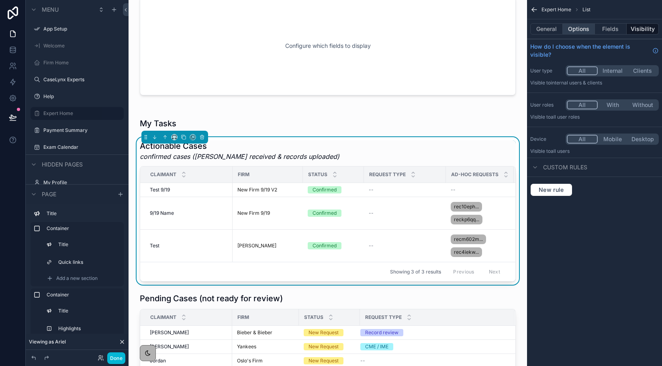
click at [580, 31] on button "Options" at bounding box center [579, 28] width 32 height 11
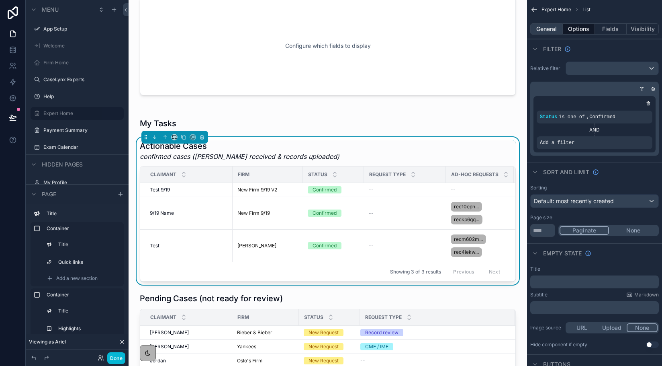
click at [556, 30] on button "General" at bounding box center [547, 28] width 33 height 11
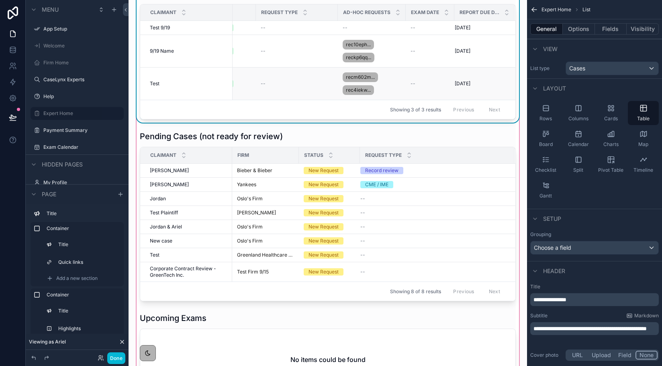
scroll to position [500, 0]
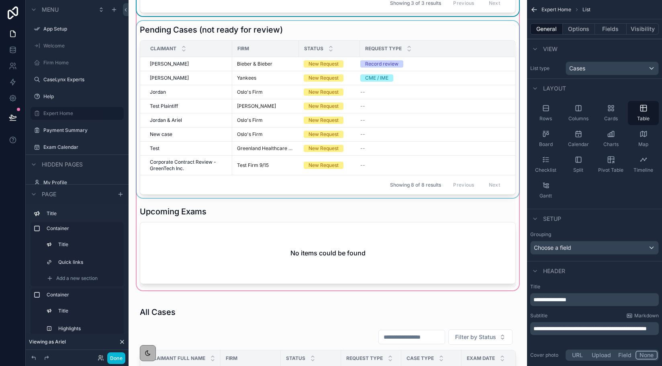
click at [387, 183] on div "Showing 8 of 8 results Previous Next" at bounding box center [327, 184] width 375 height 19
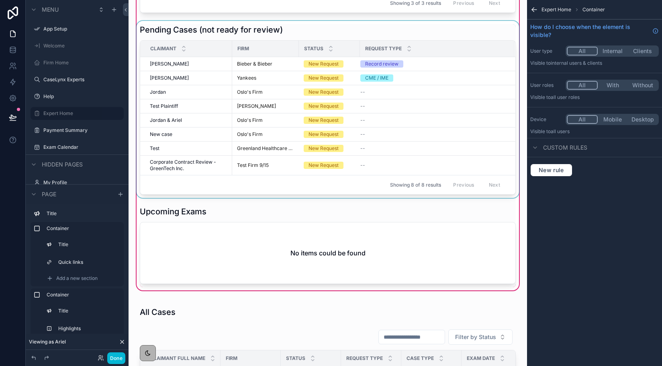
scroll to position [297, 0]
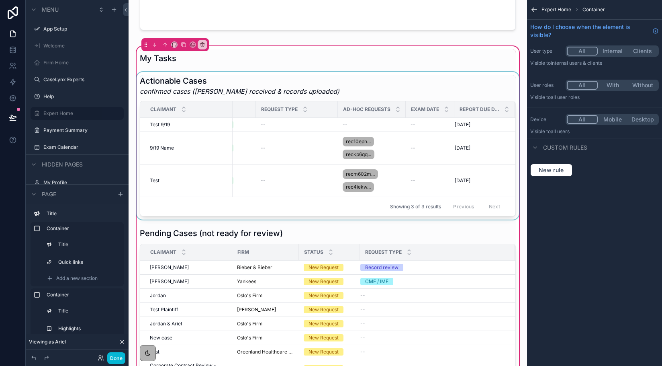
click at [386, 182] on div "scrollable content" at bounding box center [328, 146] width 386 height 148
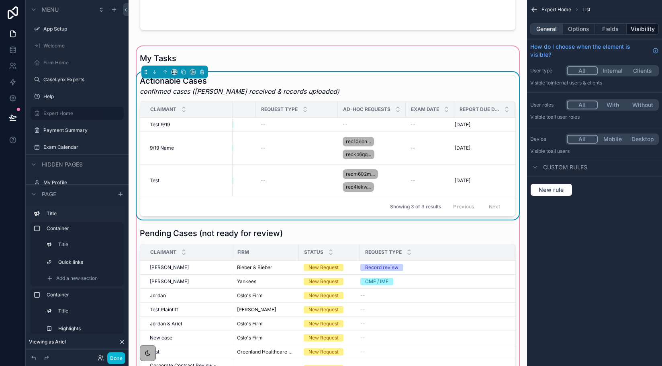
click at [548, 25] on button "General" at bounding box center [547, 28] width 33 height 11
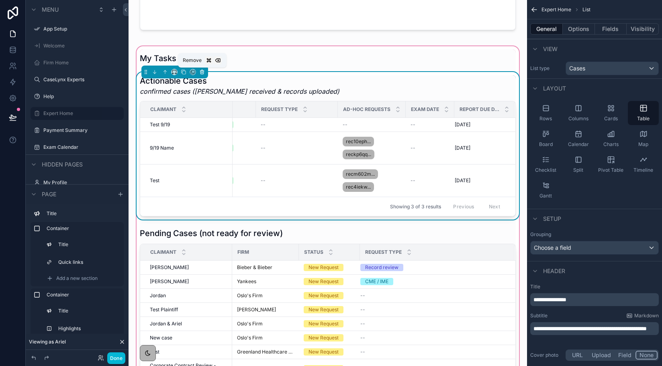
click at [203, 72] on icon "scrollable content" at bounding box center [203, 73] width 0 height 2
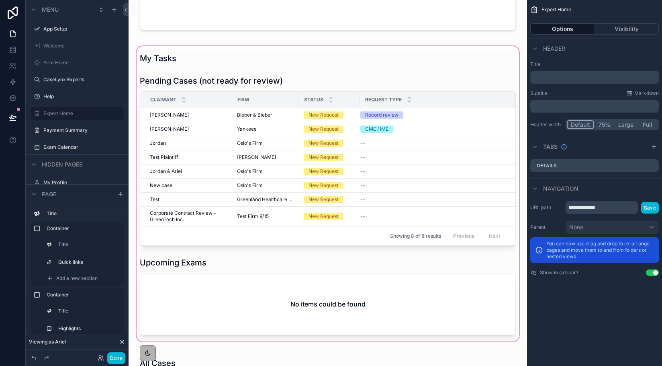
click at [209, 86] on div "scrollable content" at bounding box center [328, 194] width 386 height 298
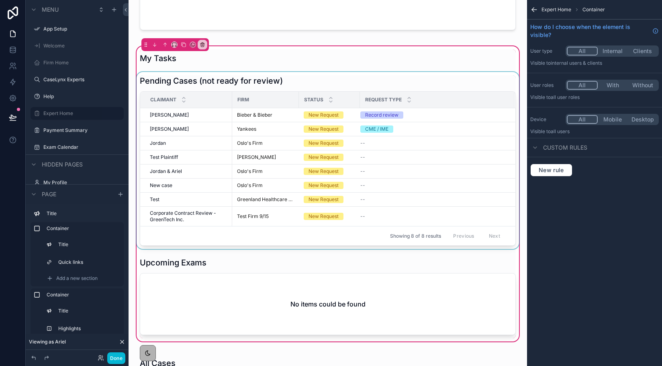
click at [193, 82] on div "scrollable content" at bounding box center [328, 160] width 386 height 177
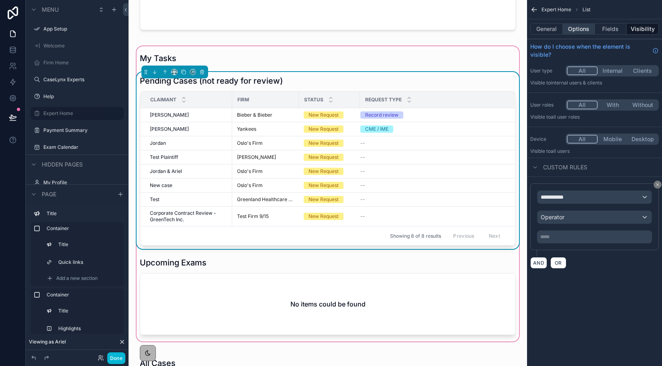
click at [576, 30] on button "Options" at bounding box center [579, 28] width 32 height 11
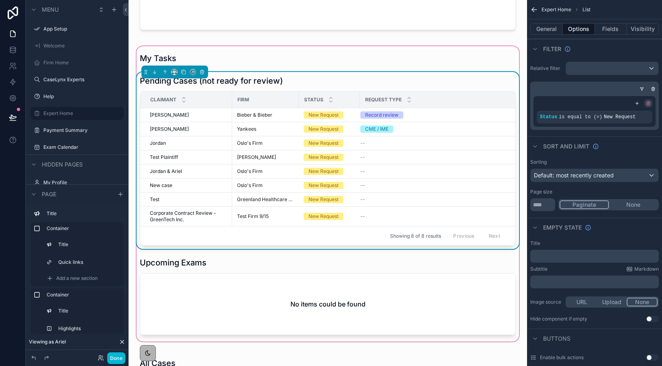
click at [648, 102] on icon "scrollable content" at bounding box center [648, 102] width 1 height 1
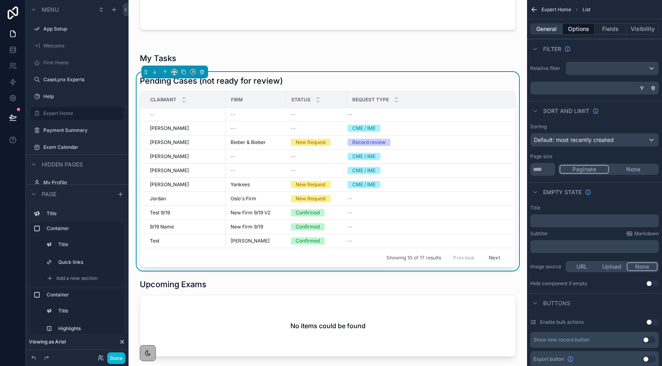
click at [548, 31] on button "General" at bounding box center [547, 28] width 33 height 11
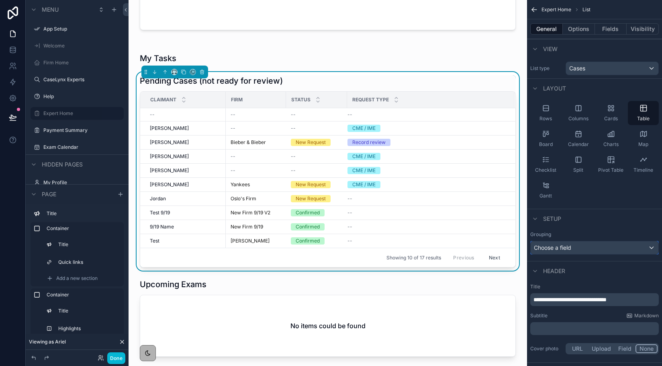
click at [571, 249] on span "Choose a field" at bounding box center [552, 247] width 37 height 7
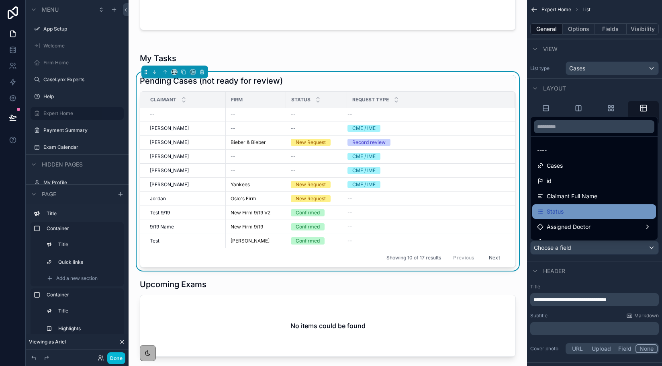
click at [559, 211] on span "Status" at bounding box center [555, 212] width 17 height 10
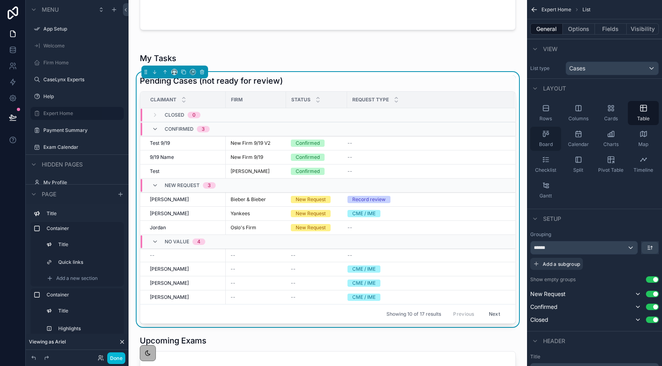
click at [545, 137] on icon "scrollable content" at bounding box center [544, 135] width 2 height 4
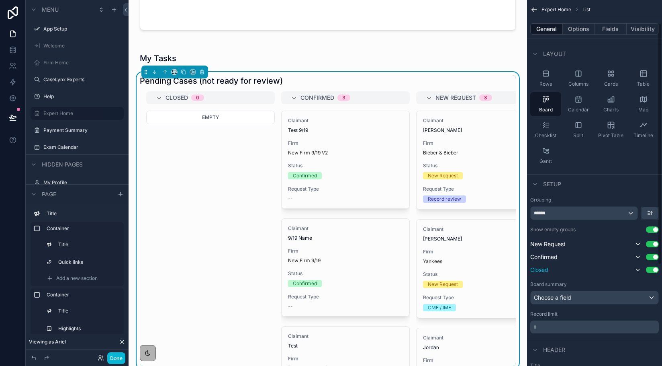
scroll to position [35, 0]
click at [539, 300] on div "Choose a field" at bounding box center [595, 297] width 128 height 13
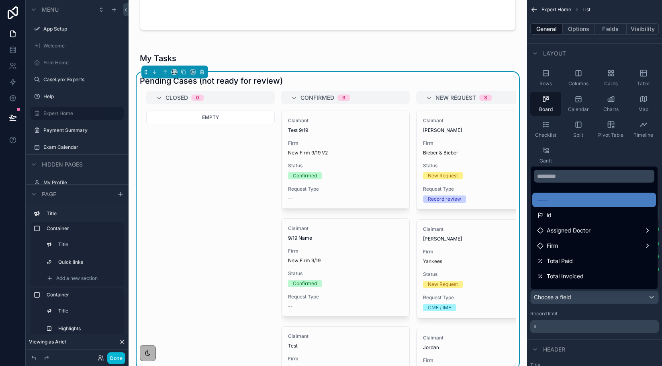
click at [539, 301] on div "scrollable content" at bounding box center [331, 183] width 662 height 366
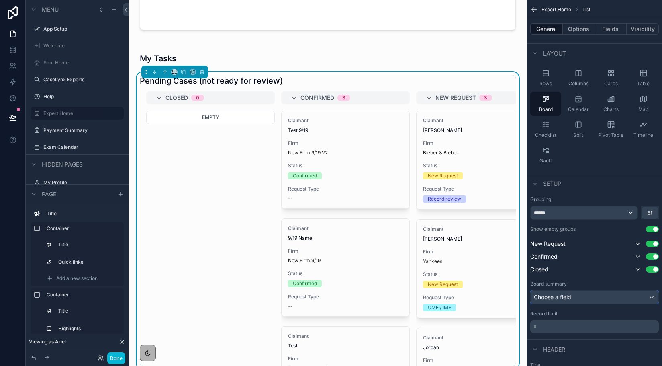
click at [539, 301] on div "Choose a field" at bounding box center [595, 297] width 128 height 13
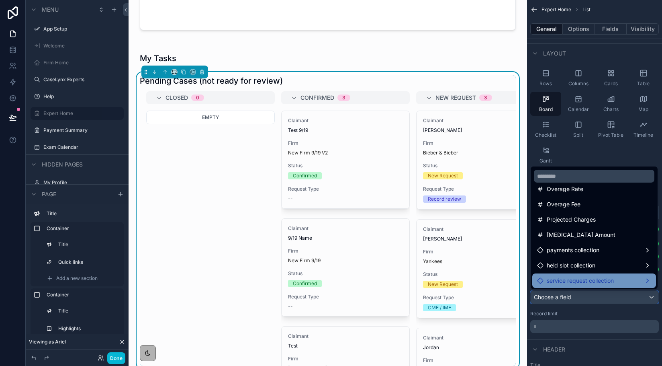
scroll to position [210, 0]
click at [566, 314] on div "scrollable content" at bounding box center [331, 183] width 662 height 366
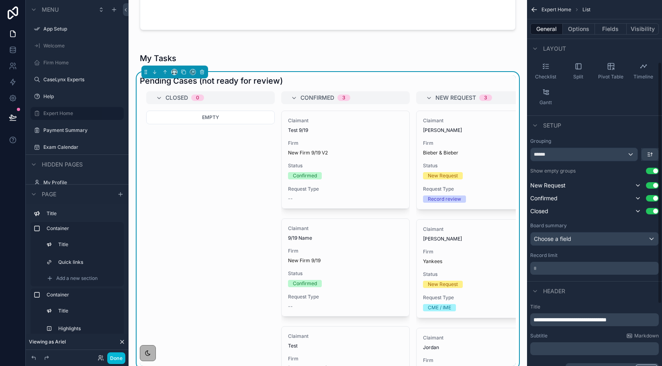
scroll to position [94, 0]
drag, startPoint x: 640, startPoint y: 319, endPoint x: 526, endPoint y: 316, distance: 113.8
click at [526, 316] on div "App Setup Welcome Firm Home CaseLynx Experts Help Expert Home Payment Summary E…" at bounding box center [396, 183] width 534 height 366
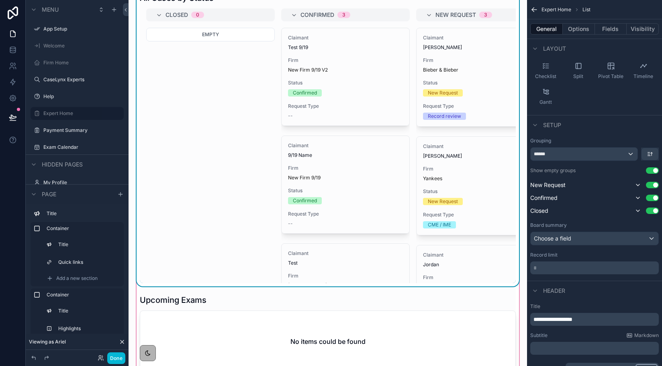
scroll to position [312, 0]
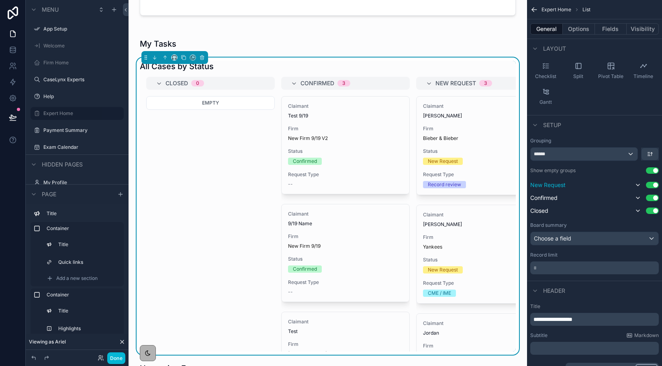
drag, startPoint x: 547, startPoint y: 213, endPoint x: 545, endPoint y: 184, distance: 29.0
click at [545, 184] on div "New Request Use setting Confirmed Use setting Closed Use setting" at bounding box center [595, 197] width 129 height 35
click at [651, 154] on icon "scrollable content" at bounding box center [650, 154] width 6 height 6
click at [641, 170] on span "First -> Last" at bounding box center [636, 172] width 33 height 10
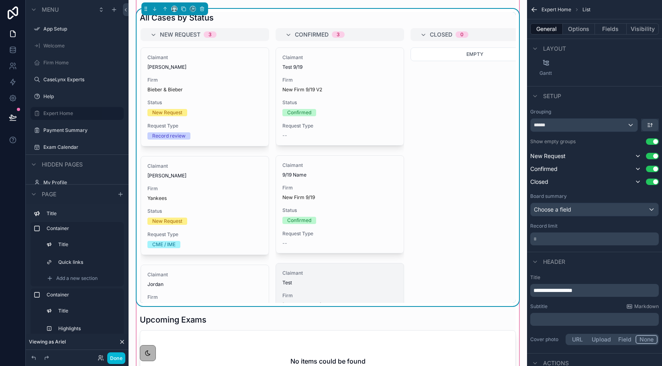
scroll to position [318, 0]
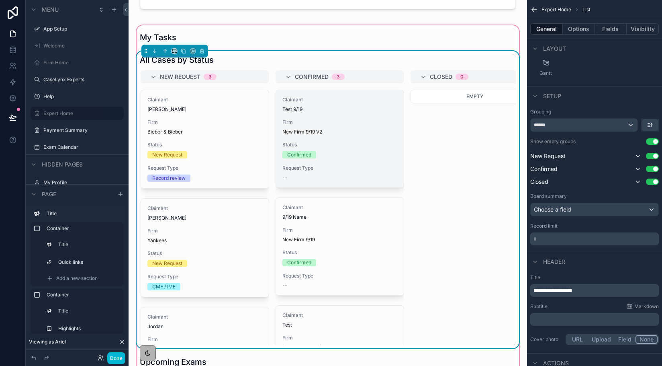
click at [344, 169] on span "Request Type" at bounding box center [340, 168] width 115 height 6
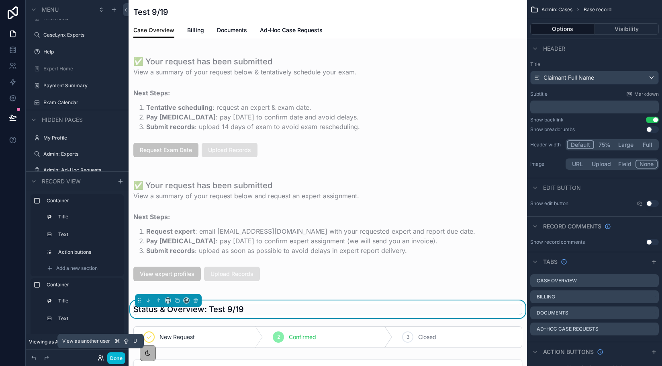
click at [100, 358] on icon at bounding box center [101, 358] width 6 height 6
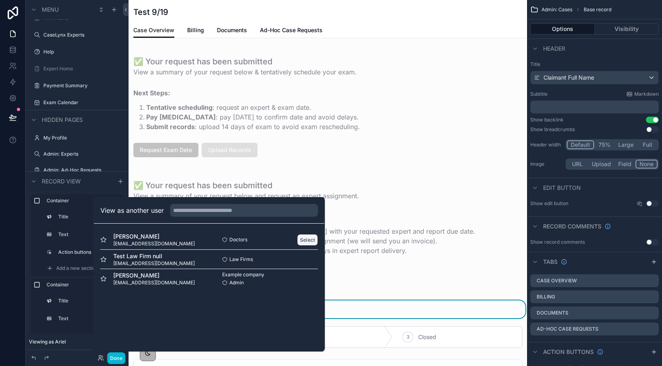
click at [310, 240] on button "Select" at bounding box center [307, 240] width 21 height 12
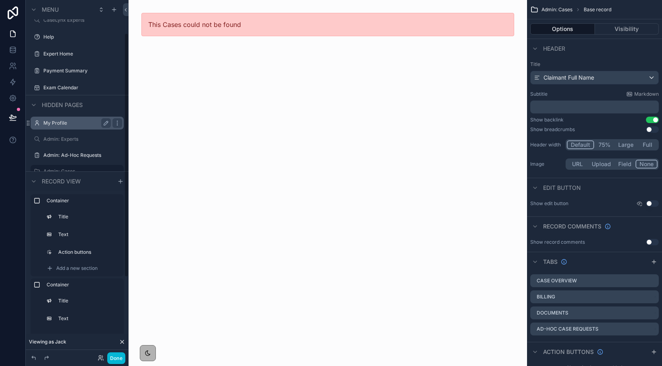
scroll to position [43, 0]
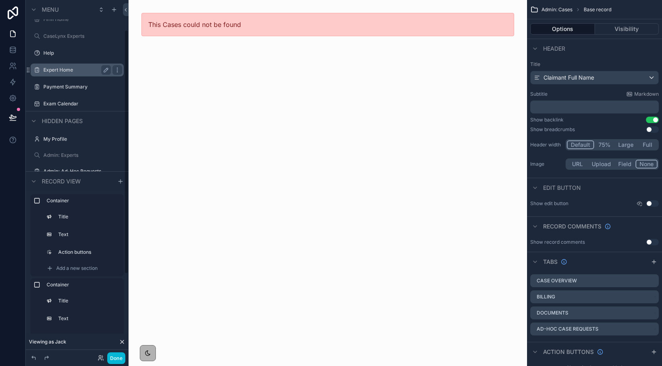
click at [68, 68] on label "Expert Home" at bounding box center [75, 70] width 64 height 6
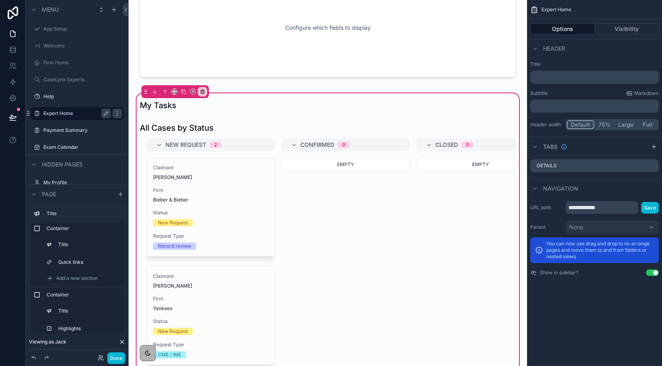
scroll to position [297, 0]
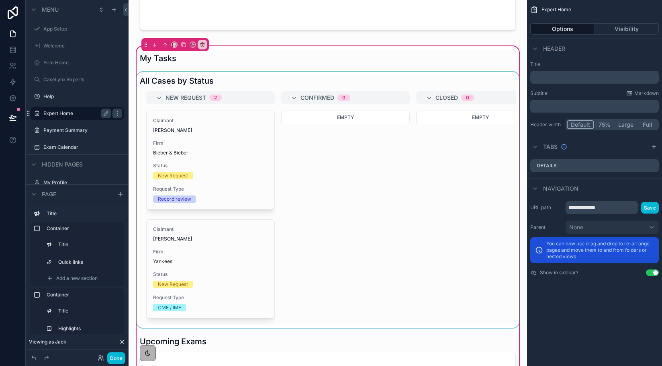
click at [177, 158] on div "scrollable content" at bounding box center [328, 200] width 386 height 256
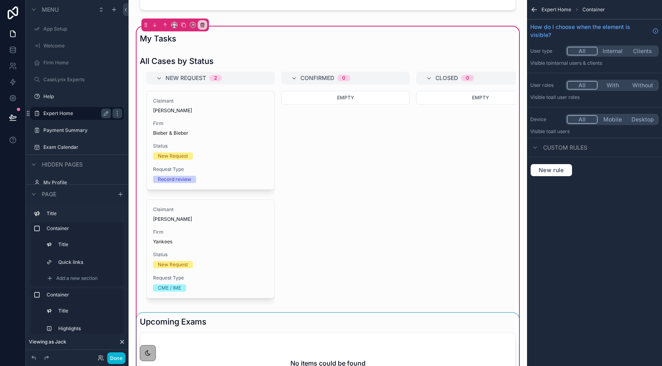
scroll to position [330, 0]
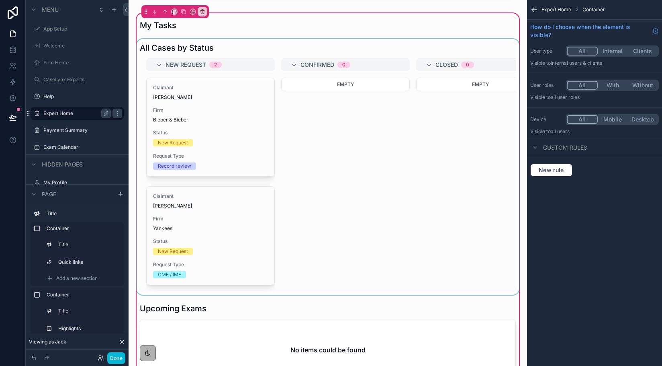
click at [216, 261] on div "scrollable content" at bounding box center [328, 167] width 386 height 256
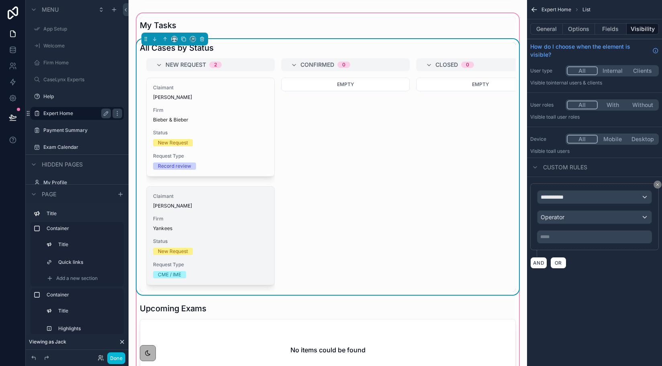
click at [187, 241] on span "Status" at bounding box center [210, 241] width 115 height 6
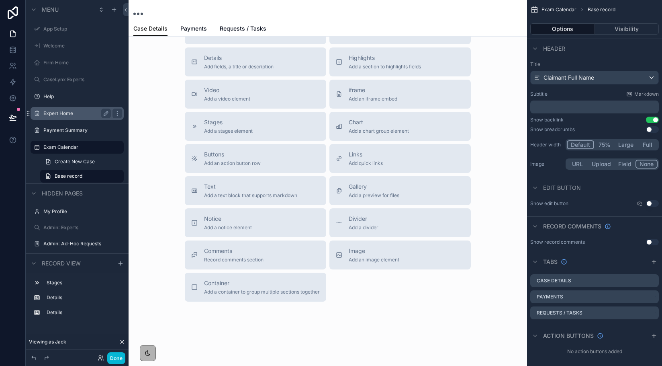
scroll to position [171, 0]
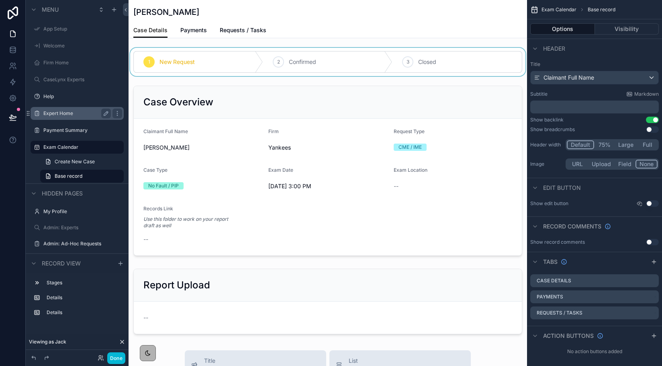
click at [282, 66] on div "scrollable content" at bounding box center [328, 62] width 399 height 28
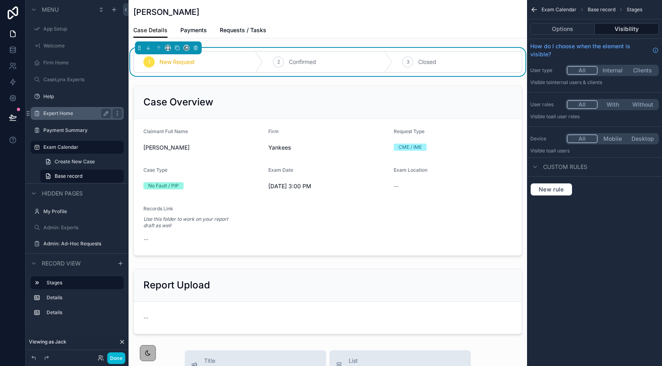
click at [282, 66] on div "2 Confirmed" at bounding box center [327, 61] width 129 height 21
click at [275, 59] on div "2" at bounding box center [278, 61] width 11 height 11
click at [255, 34] on link "Requests / Tasks" at bounding box center [243, 31] width 47 height 16
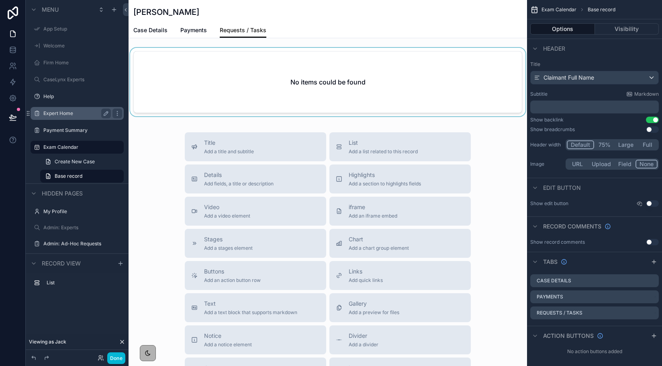
click at [246, 73] on div "scrollable content" at bounding box center [328, 84] width 399 height 72
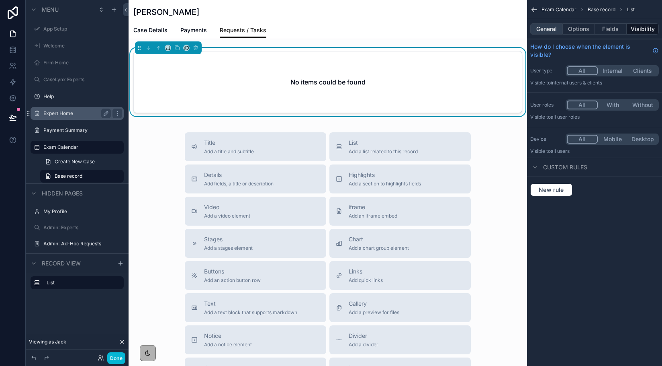
click at [549, 31] on button "General" at bounding box center [547, 28] width 33 height 11
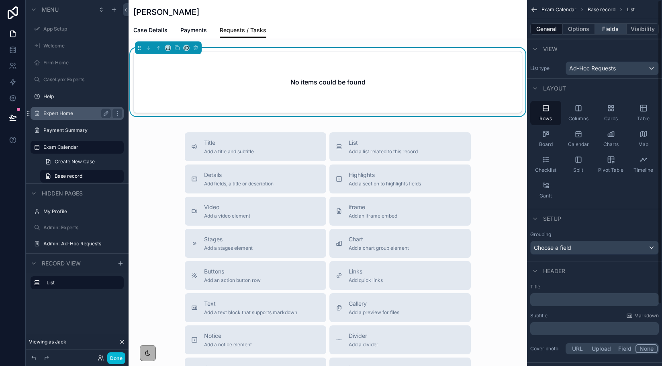
click at [605, 27] on button "Fields" at bounding box center [611, 28] width 32 height 11
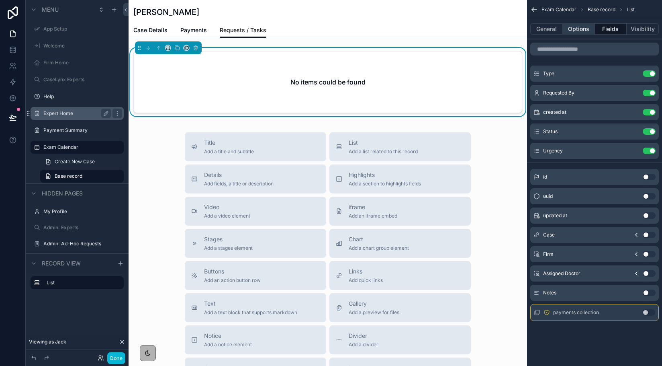
click at [591, 29] on button "Options" at bounding box center [579, 28] width 32 height 11
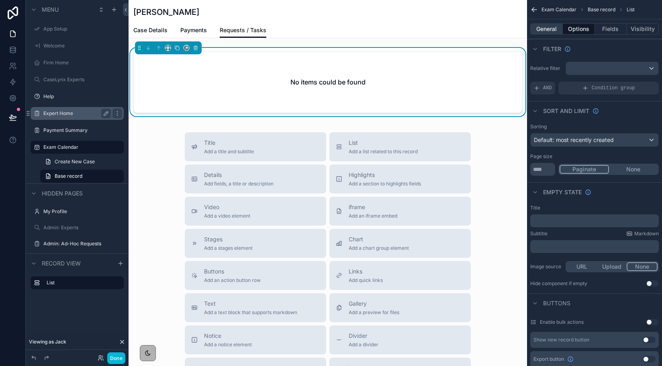
click at [556, 29] on button "General" at bounding box center [547, 28] width 33 height 11
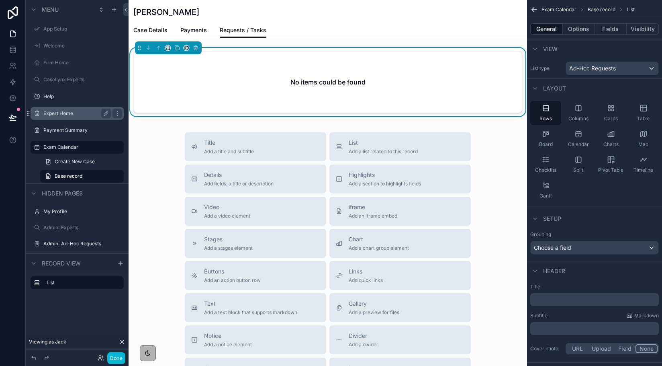
click at [157, 34] on span "Case Details" at bounding box center [150, 30] width 34 height 8
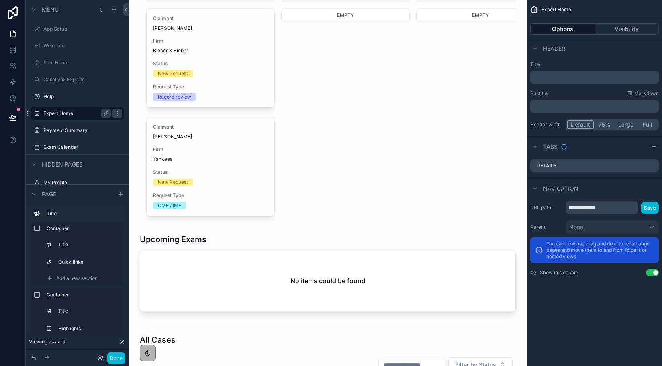
scroll to position [440, 0]
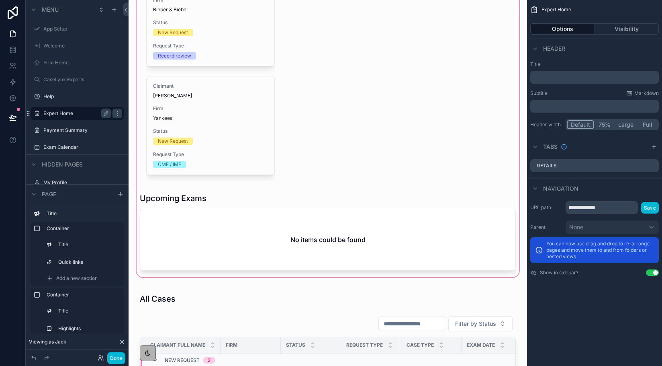
click at [204, 229] on div "scrollable content" at bounding box center [328, 90] width 386 height 377
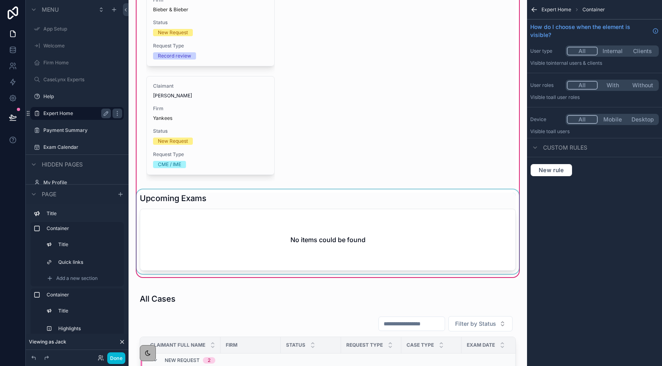
click at [178, 202] on div "scrollable content" at bounding box center [328, 231] width 386 height 84
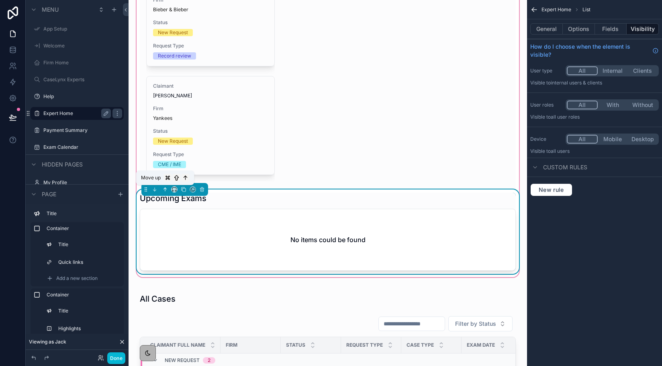
click at [166, 189] on icon "scrollable content" at bounding box center [165, 190] width 6 height 6
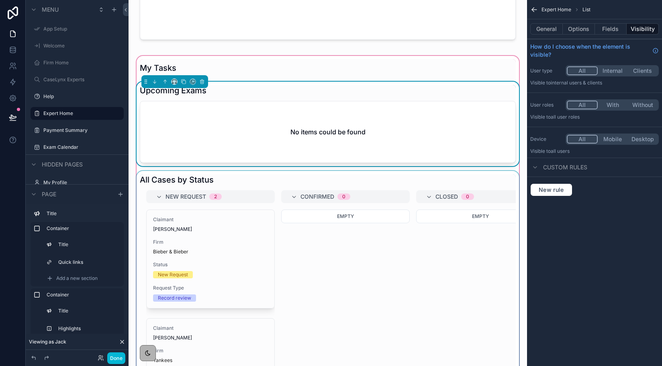
scroll to position [221, 0]
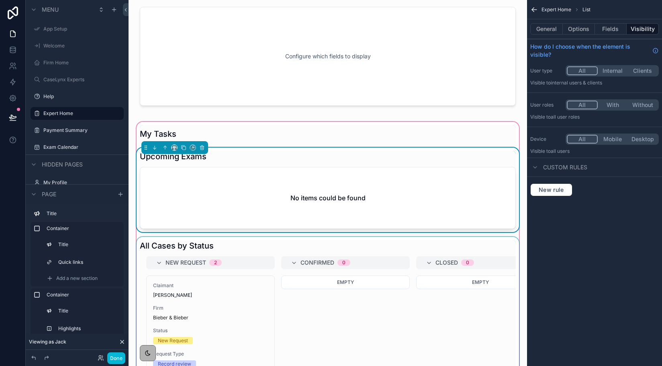
click at [191, 242] on div "scrollable content" at bounding box center [328, 365] width 386 height 256
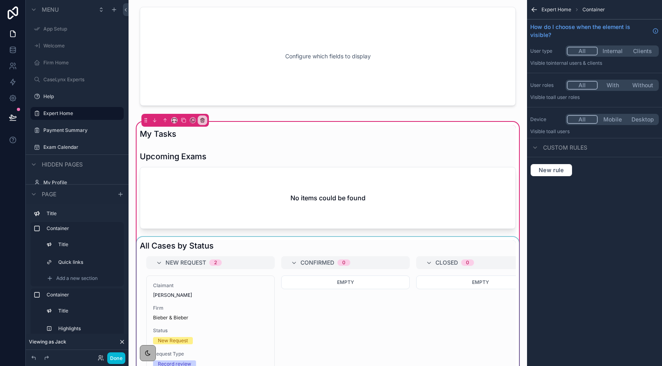
click at [389, 249] on div "scrollable content" at bounding box center [328, 365] width 386 height 256
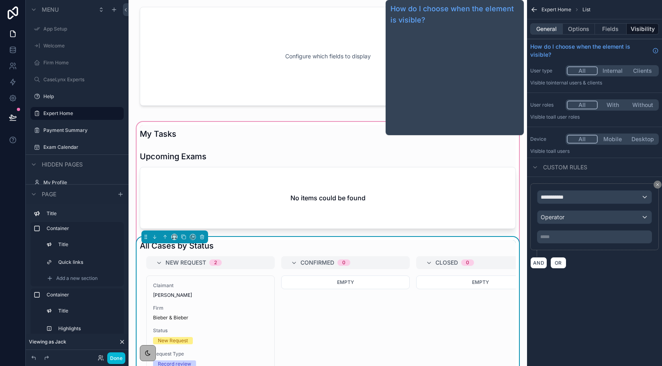
click at [549, 29] on button "General" at bounding box center [547, 28] width 33 height 11
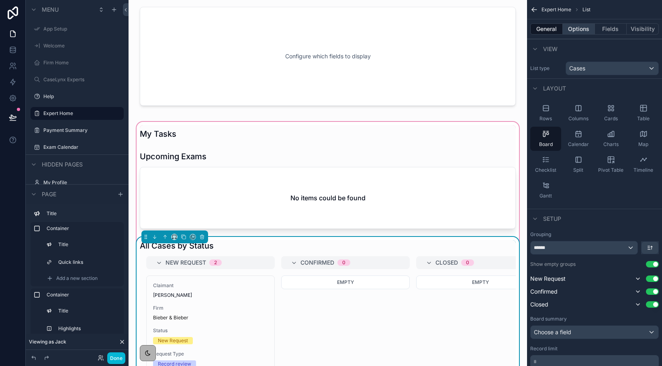
click at [579, 29] on button "Options" at bounding box center [579, 28] width 32 height 11
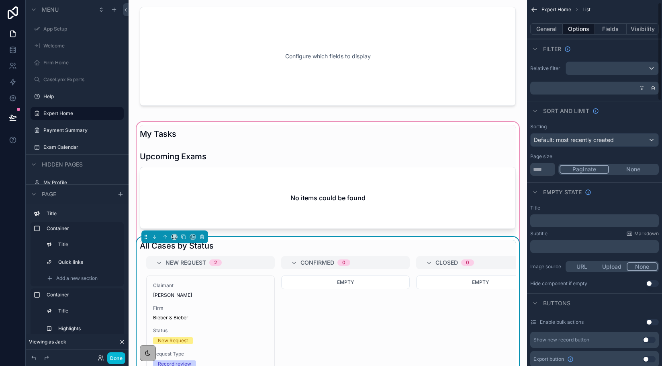
scroll to position [108, 0]
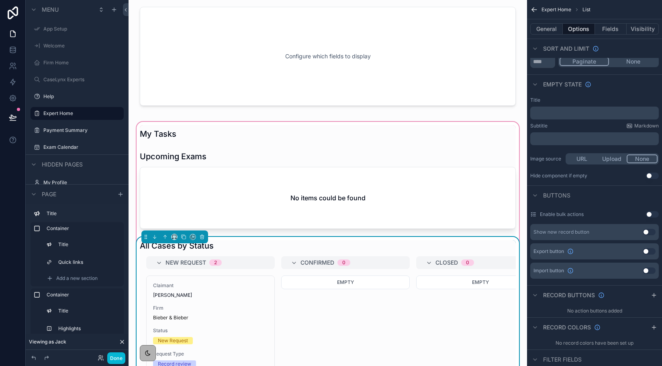
click at [210, 248] on h1 "All Cases by Status" at bounding box center [177, 245] width 74 height 11
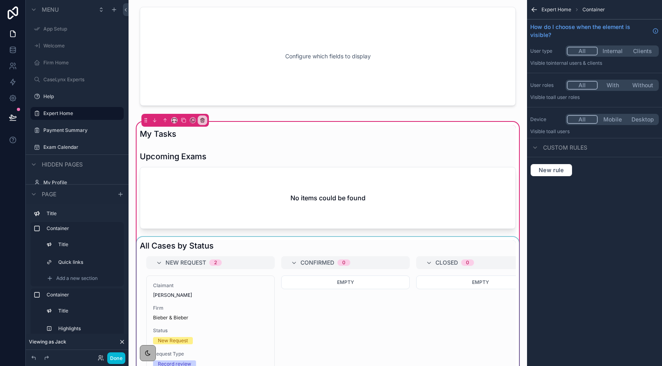
scroll to position [0, 0]
click at [206, 246] on div "scrollable content" at bounding box center [328, 365] width 386 height 256
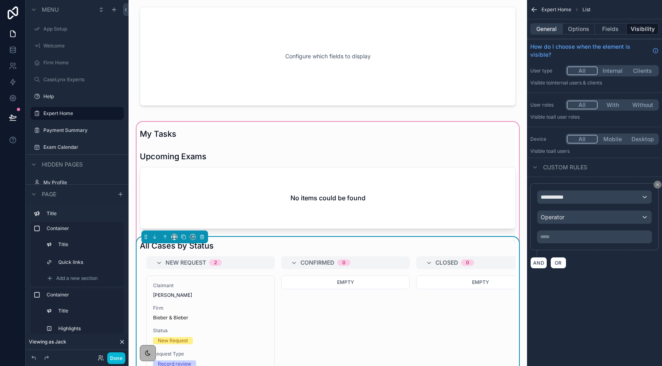
click at [553, 28] on button "General" at bounding box center [547, 28] width 33 height 11
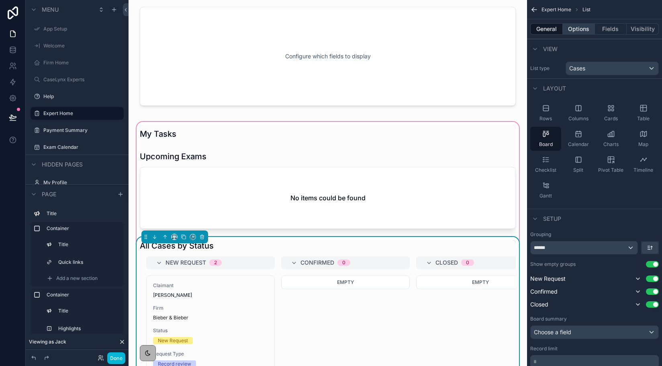
click at [576, 34] on button "Options" at bounding box center [579, 28] width 32 height 11
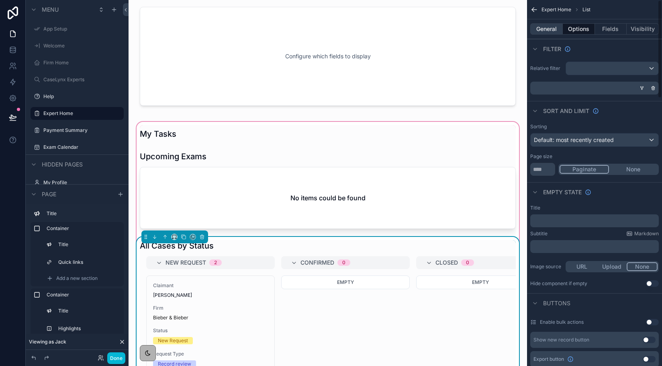
click at [537, 33] on button "General" at bounding box center [547, 28] width 33 height 11
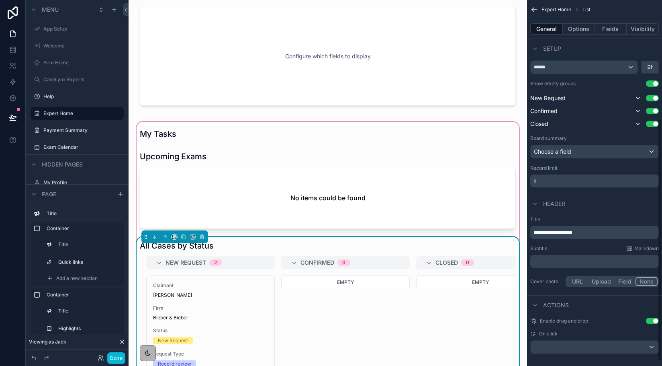
scroll to position [188, 0]
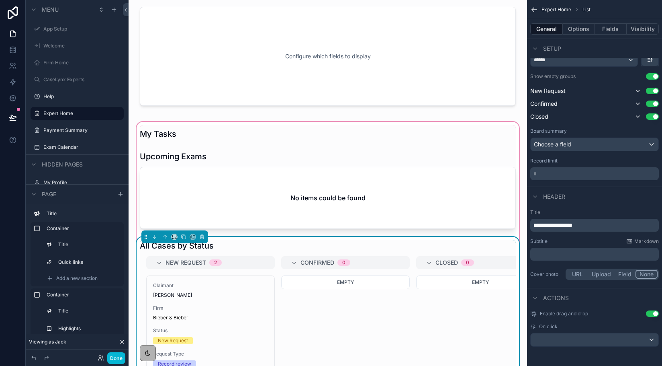
click at [564, 259] on div "﻿" at bounding box center [595, 254] width 129 height 13
click at [560, 250] on p "﻿" at bounding box center [596, 254] width 124 height 8
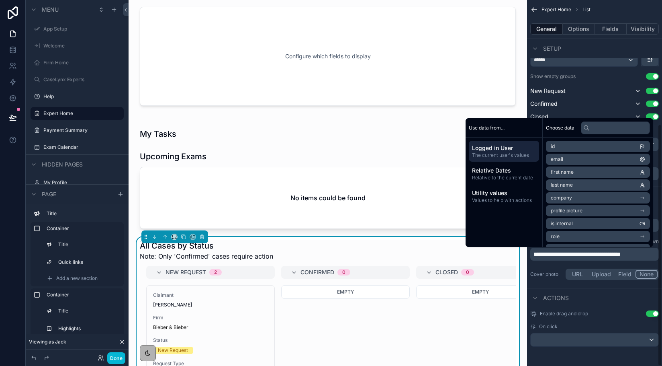
click at [535, 254] on span "**********" at bounding box center [577, 254] width 87 height 6
click at [623, 256] on span "**********" at bounding box center [578, 254] width 89 height 6
click at [537, 255] on span "**********" at bounding box center [579, 254] width 91 height 6
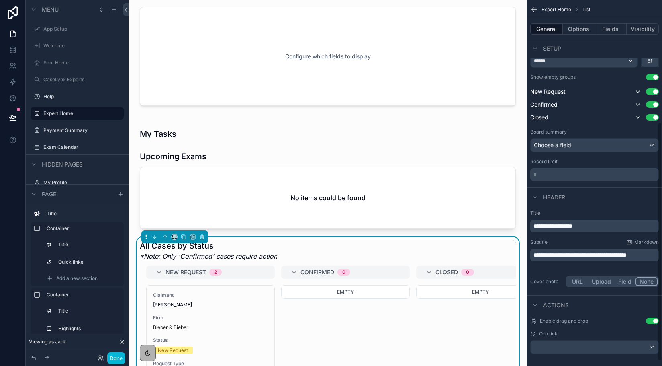
click at [552, 256] on span "**********" at bounding box center [580, 255] width 93 height 6
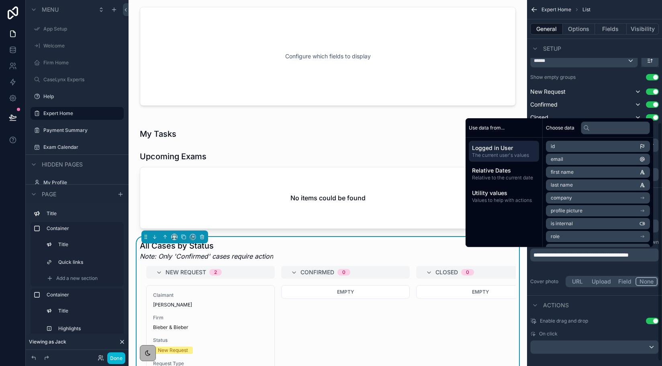
click at [539, 252] on span "**********" at bounding box center [581, 255] width 95 height 6
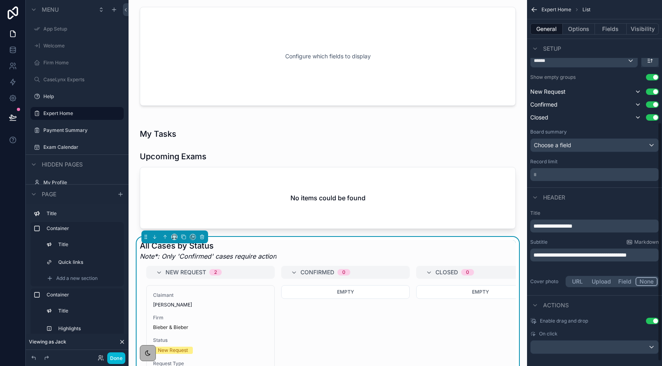
click at [552, 254] on span "**********" at bounding box center [580, 255] width 93 height 6
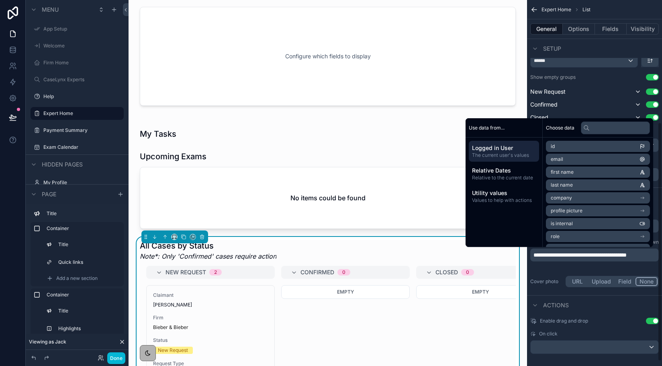
scroll to position [188, 0]
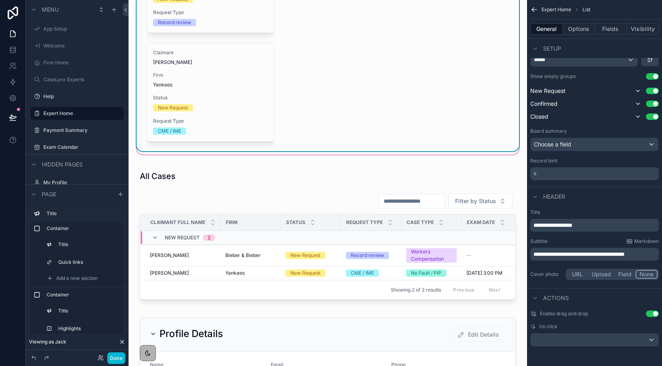
scroll to position [578, 0]
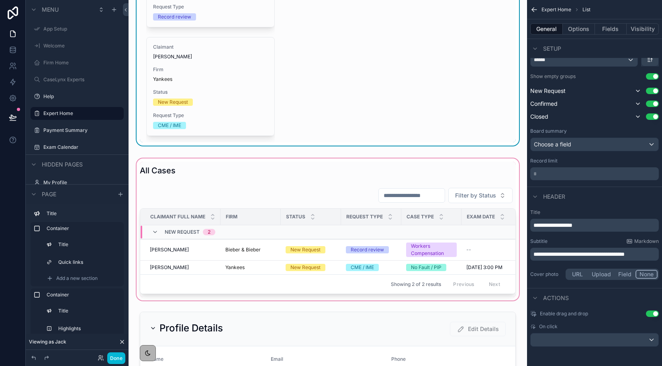
click at [189, 182] on div "scrollable content" at bounding box center [328, 229] width 386 height 145
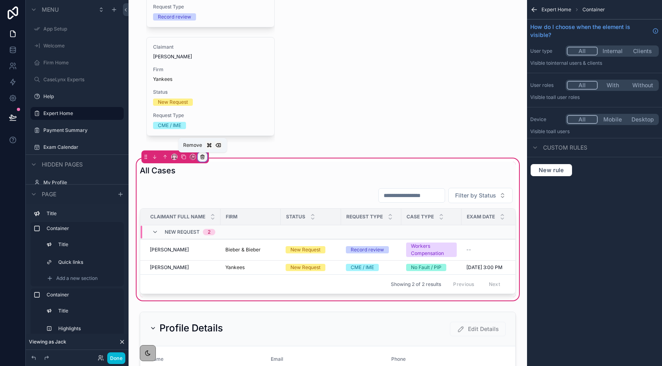
click at [202, 158] on icon "scrollable content" at bounding box center [203, 157] width 6 height 6
click at [215, 187] on span "Remove entire container" at bounding box center [237, 189] width 64 height 10
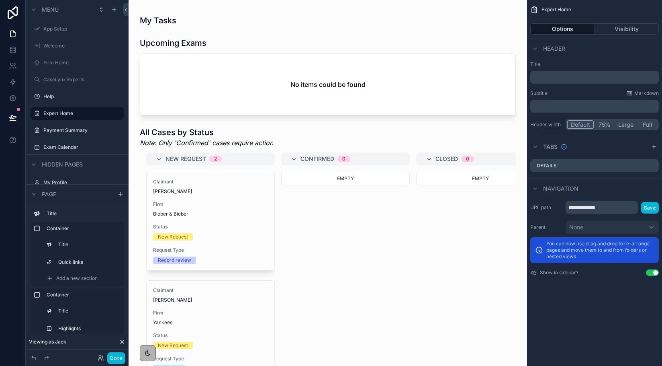
scroll to position [316, 0]
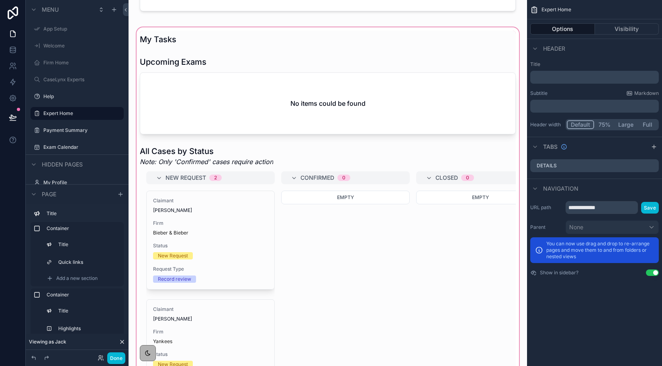
click at [215, 111] on div "scrollable content" at bounding box center [328, 219] width 386 height 387
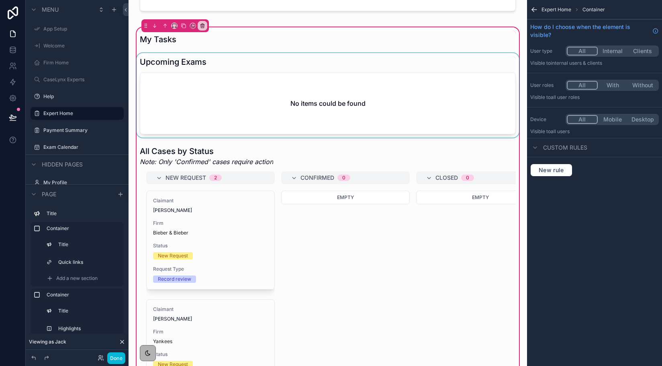
click at [197, 109] on div "scrollable content" at bounding box center [328, 95] width 386 height 84
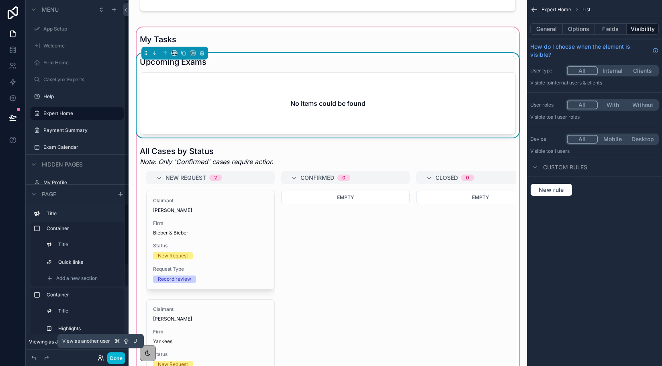
click at [101, 361] on icon at bounding box center [101, 358] width 6 height 6
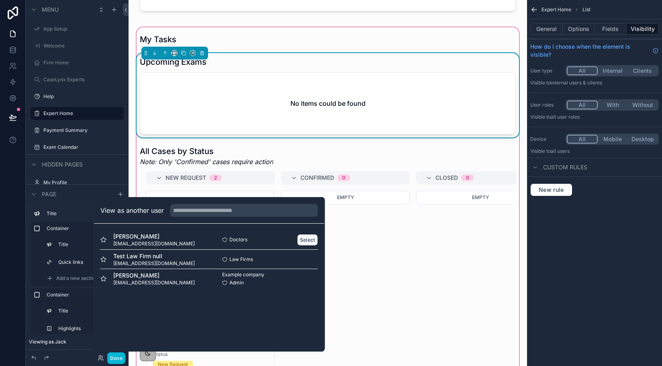
click at [304, 238] on button "Select" at bounding box center [307, 240] width 21 height 12
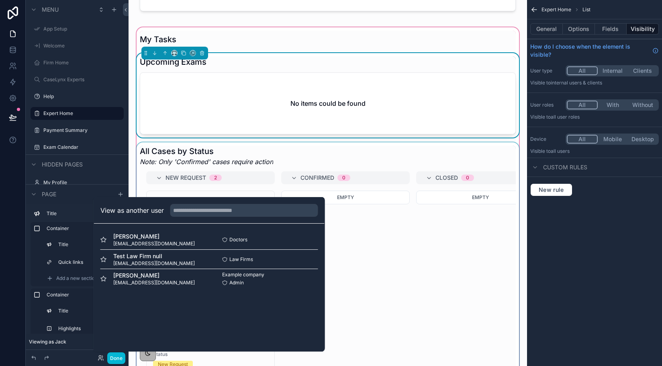
click at [392, 234] on div "scrollable content" at bounding box center [328, 274] width 386 height 265
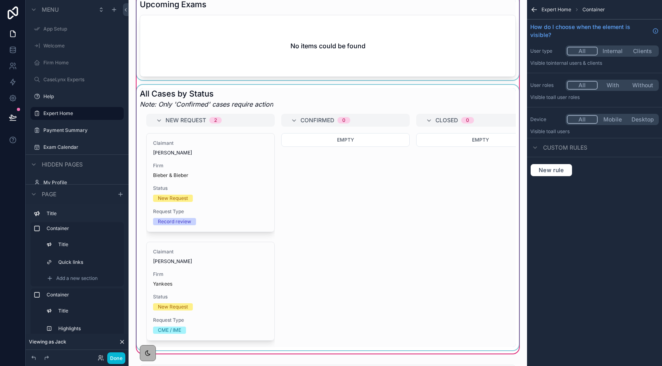
scroll to position [246, 0]
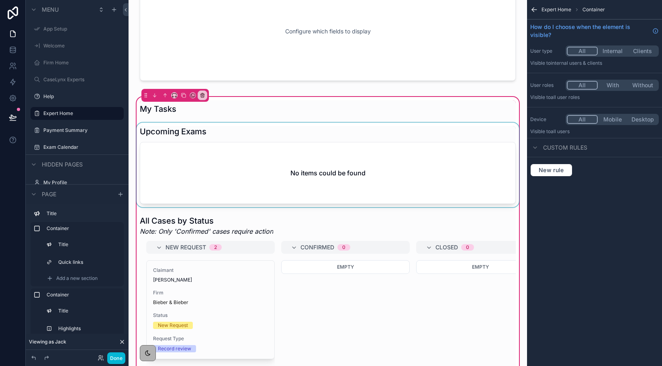
click at [161, 181] on div "scrollable content" at bounding box center [328, 165] width 386 height 84
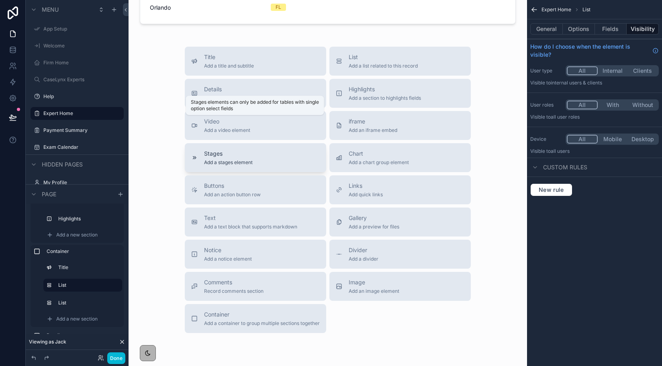
scroll to position [915, 0]
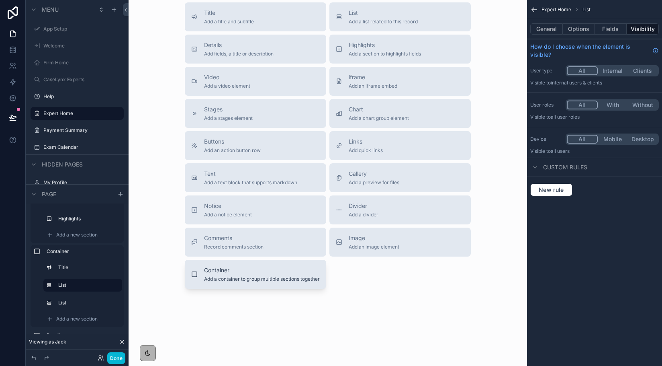
click at [223, 265] on button "Container Add a container to group multiple sections together" at bounding box center [255, 274] width 141 height 29
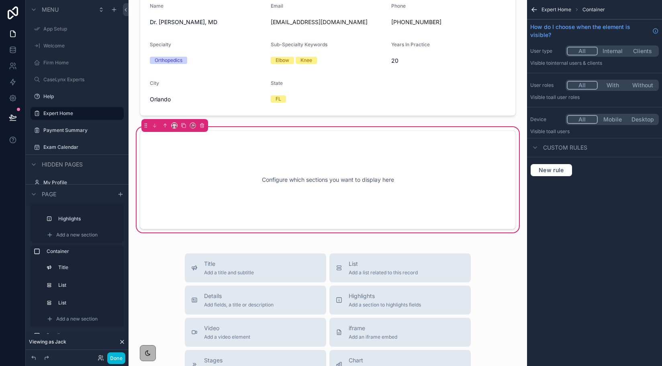
scroll to position [776, 0]
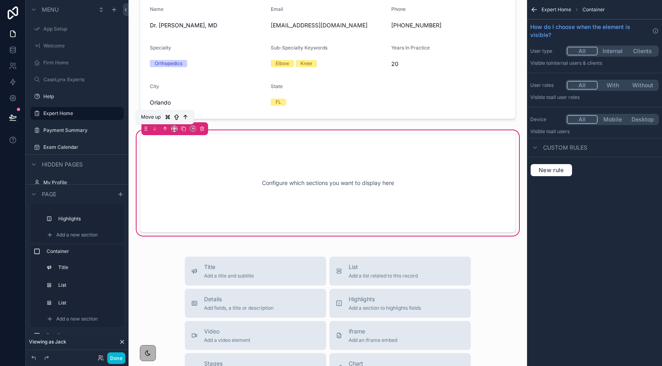
click at [164, 129] on icon "scrollable content" at bounding box center [165, 129] width 6 height 6
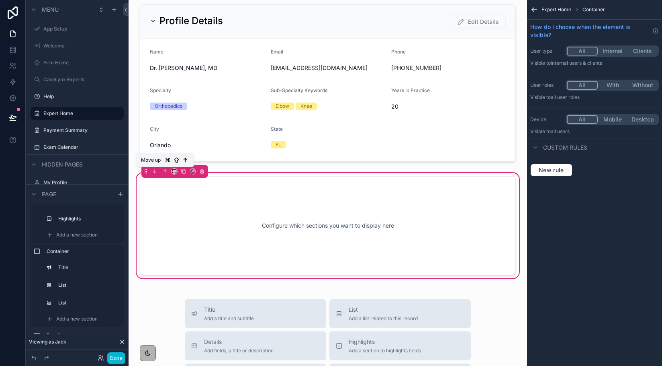
scroll to position [733, 0]
click at [163, 166] on div "Move up" at bounding box center [165, 160] width 58 height 14
click at [164, 170] on icon "scrollable content" at bounding box center [165, 172] width 6 height 6
click at [166, 171] on icon "scrollable content" at bounding box center [165, 172] width 6 height 6
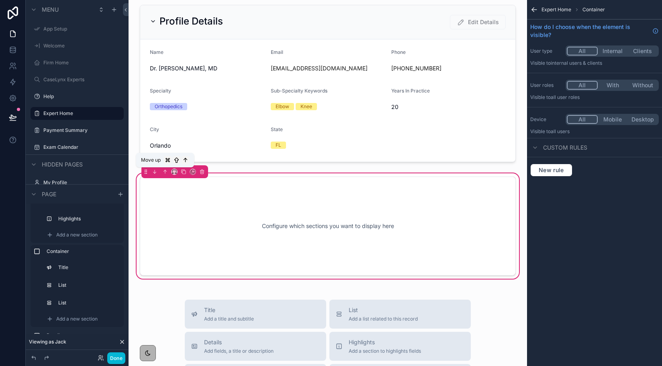
click at [166, 171] on icon "scrollable content" at bounding box center [165, 172] width 6 height 6
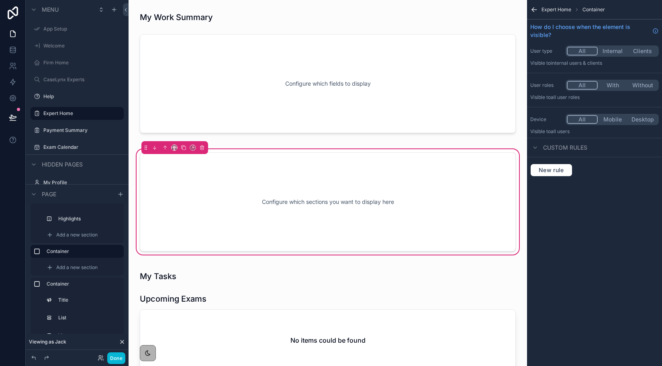
scroll to position [195, 0]
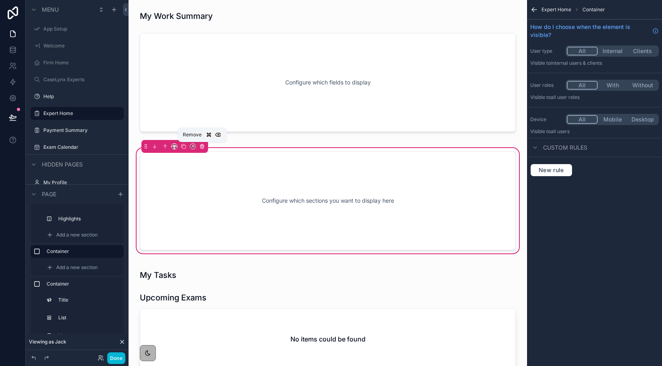
click at [202, 145] on icon "scrollable content" at bounding box center [202, 145] width 4 height 0
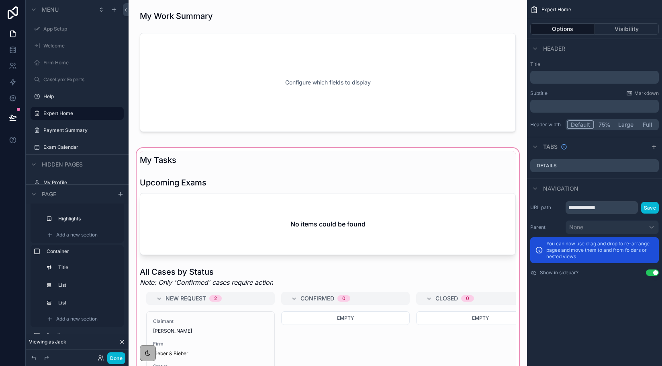
click at [181, 227] on div "scrollable content" at bounding box center [328, 339] width 386 height 387
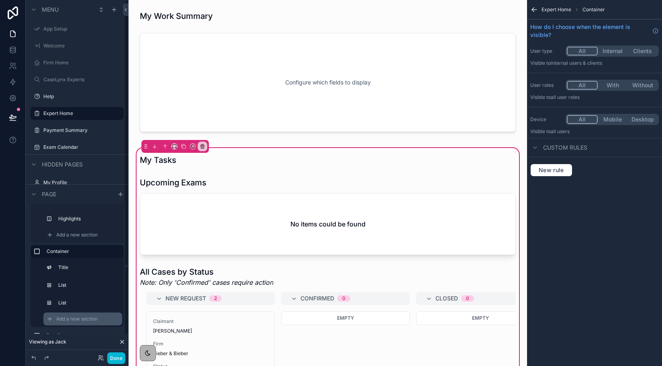
click at [90, 312] on div "Add a new section" at bounding box center [82, 318] width 79 height 13
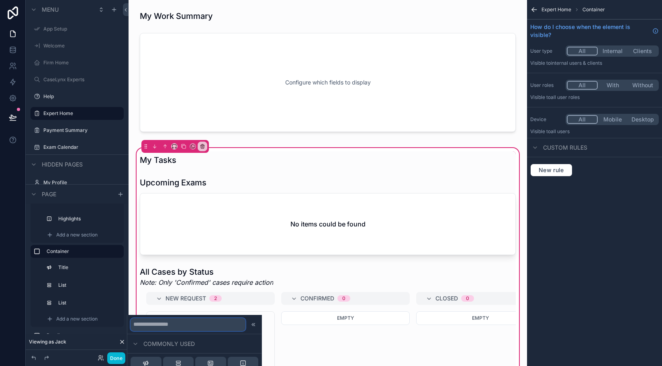
click at [158, 322] on input "text" at bounding box center [188, 324] width 115 height 13
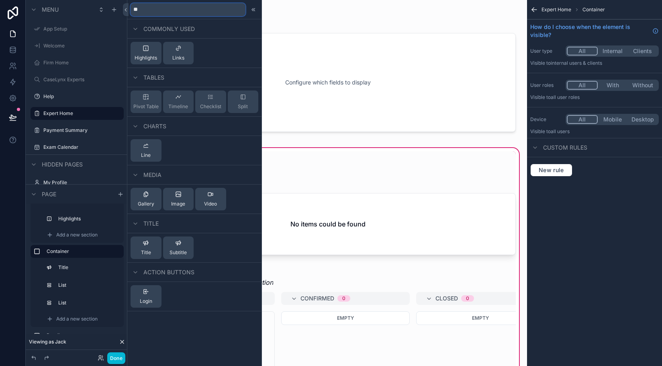
type input "*"
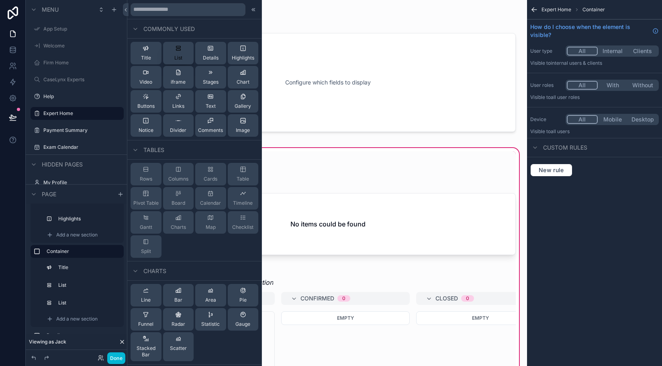
click at [182, 53] on div "List" at bounding box center [178, 53] width 8 height 16
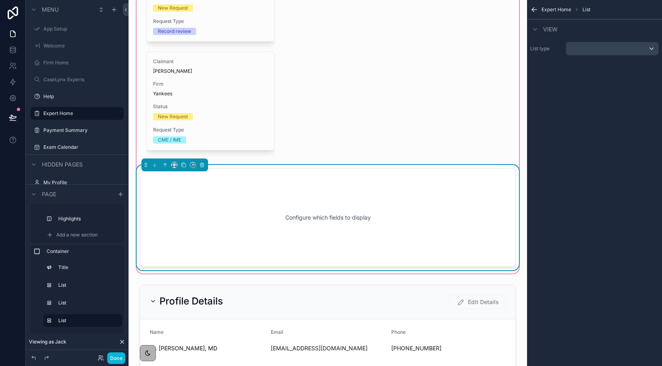
scroll to position [572, 0]
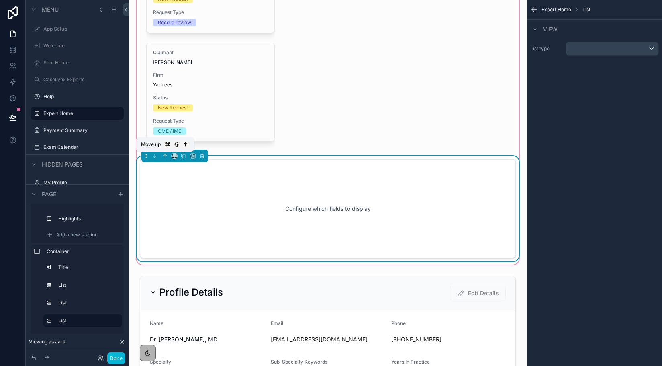
click at [165, 156] on icon "scrollable content" at bounding box center [165, 155] width 0 height 3
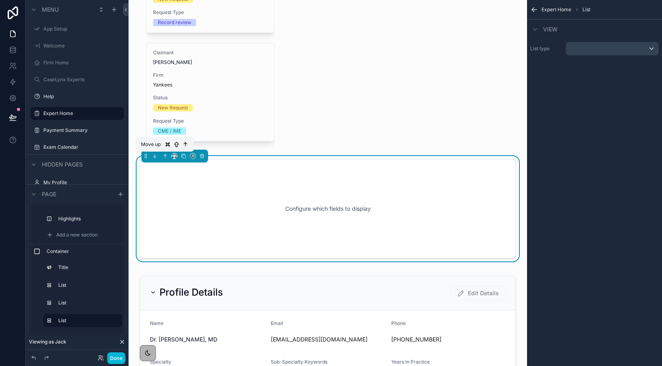
click at [165, 156] on icon "scrollable content" at bounding box center [165, 155] width 0 height 3
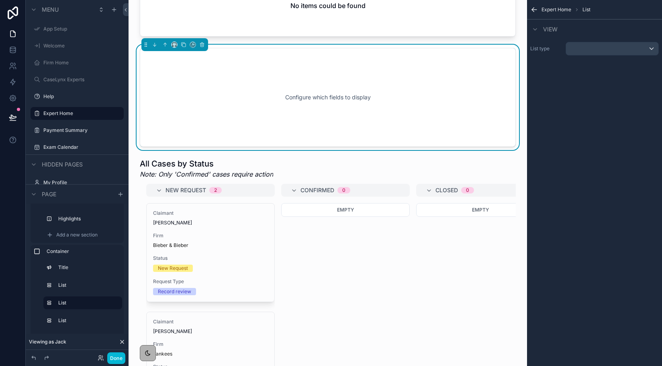
scroll to position [373, 0]
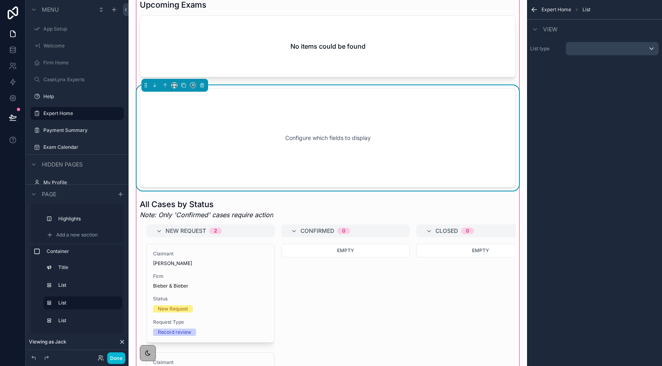
click at [177, 137] on div "Configure which fields to display" at bounding box center [328, 138] width 350 height 72
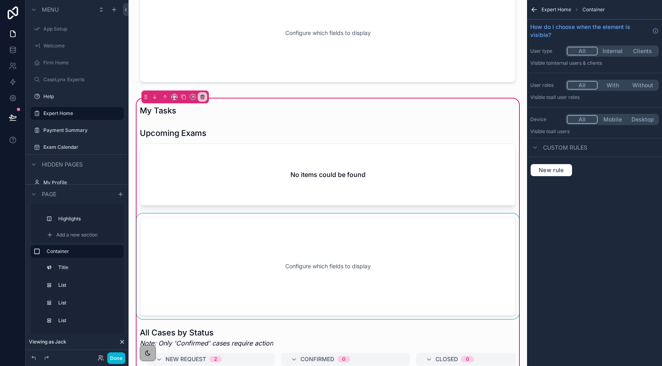
scroll to position [218, 0]
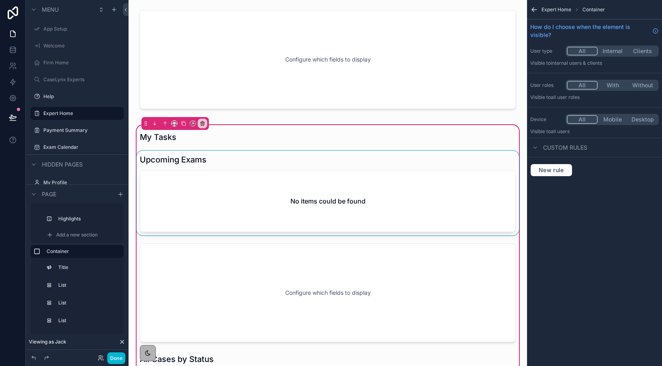
click at [448, 211] on div "scrollable content" at bounding box center [328, 193] width 386 height 84
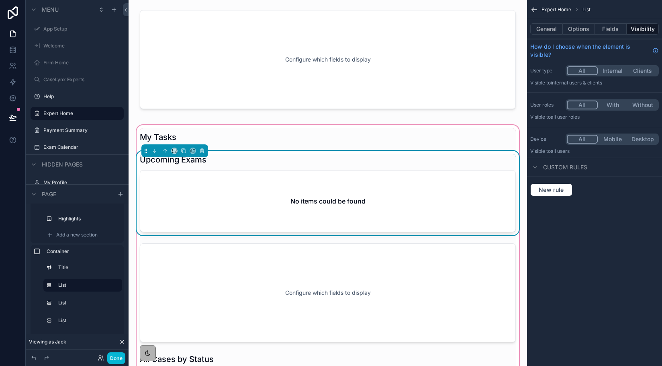
click at [549, 35] on div "General Options Fields Visibility" at bounding box center [594, 28] width 135 height 19
click at [548, 29] on button "General" at bounding box center [547, 28] width 33 height 11
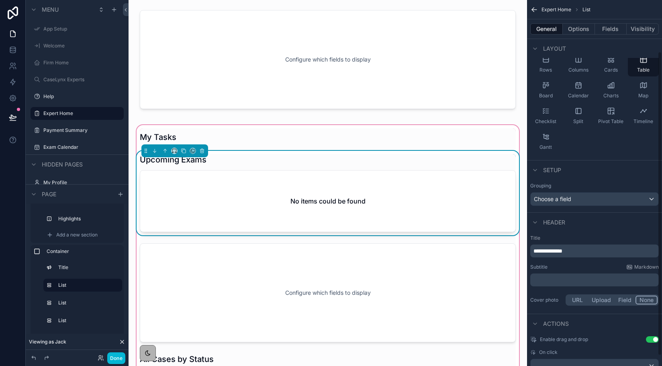
scroll to position [74, 0]
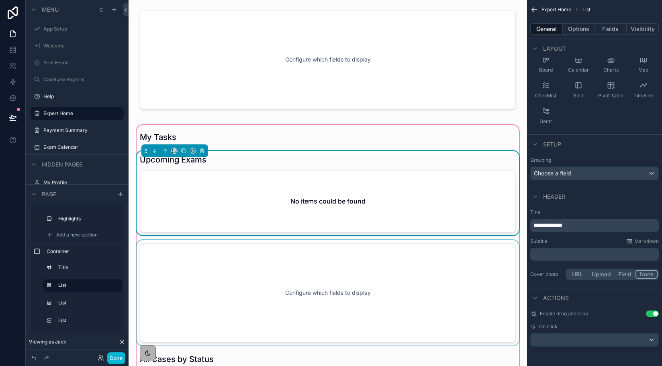
click at [398, 269] on div "scrollable content" at bounding box center [328, 292] width 386 height 105
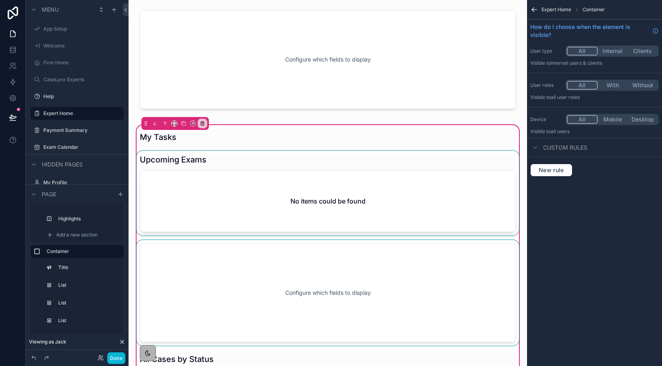
scroll to position [0, 0]
click at [481, 263] on div "scrollable content" at bounding box center [328, 292] width 386 height 105
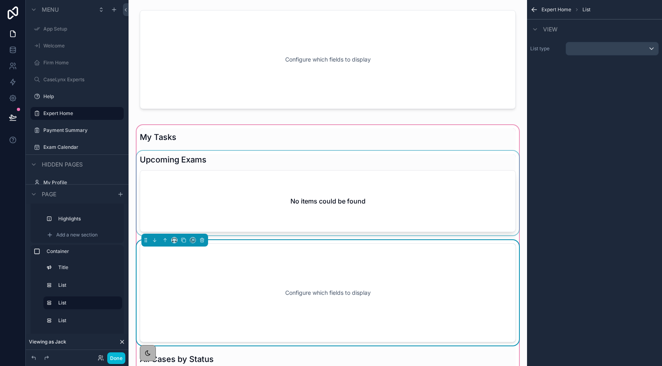
click at [481, 263] on div "Configure which fields to display" at bounding box center [328, 292] width 350 height 72
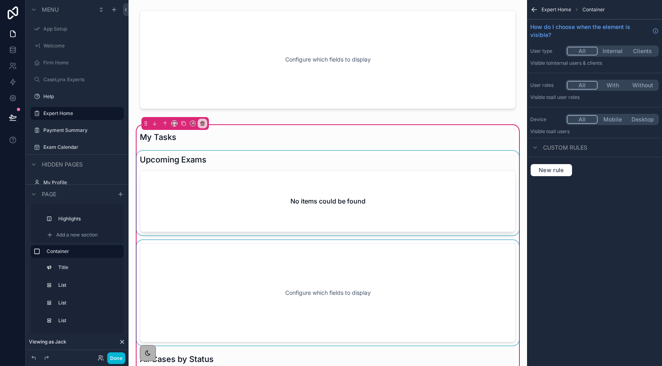
click at [481, 263] on div "scrollable content" at bounding box center [328, 292] width 386 height 105
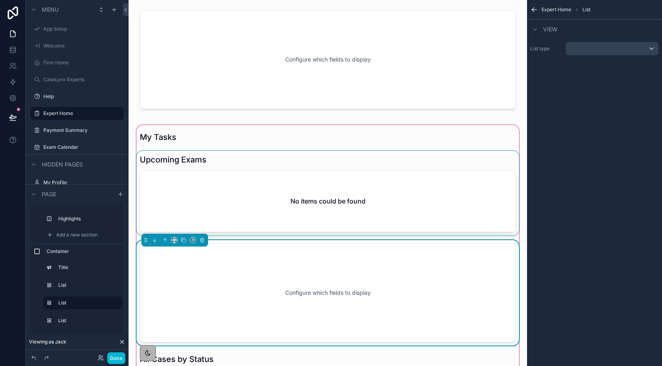
click at [584, 273] on div "Expert Home List View List type" at bounding box center [594, 183] width 135 height 366
click at [394, 260] on div "Configure which fields to display" at bounding box center [328, 292] width 350 height 72
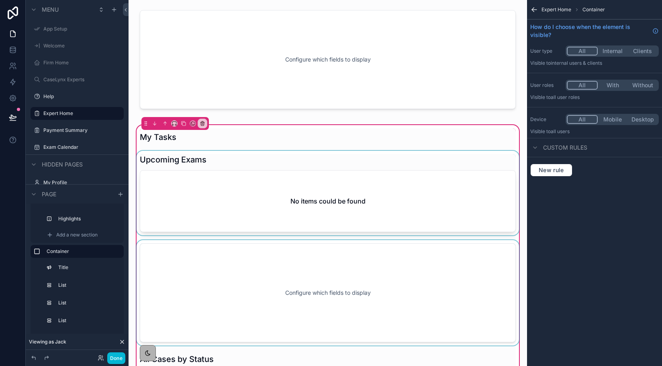
click at [246, 326] on div "scrollable content" at bounding box center [328, 292] width 386 height 105
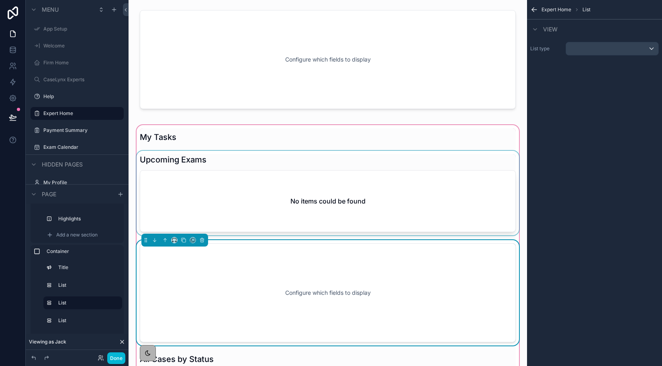
click at [571, 235] on div "Expert Home List View List type" at bounding box center [594, 183] width 135 height 366
click at [587, 49] on div "scrollable content" at bounding box center [612, 48] width 92 height 13
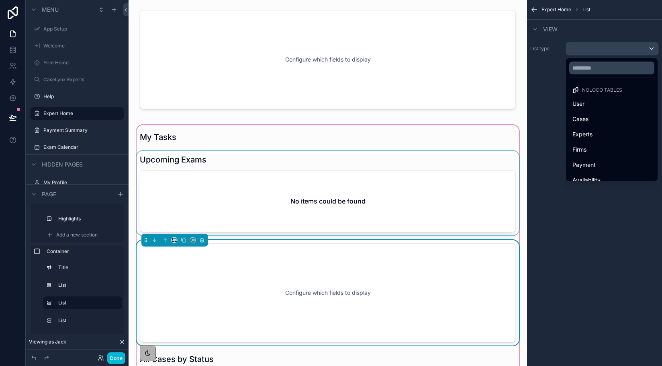
click at [563, 236] on div "scrollable content" at bounding box center [331, 183] width 662 height 366
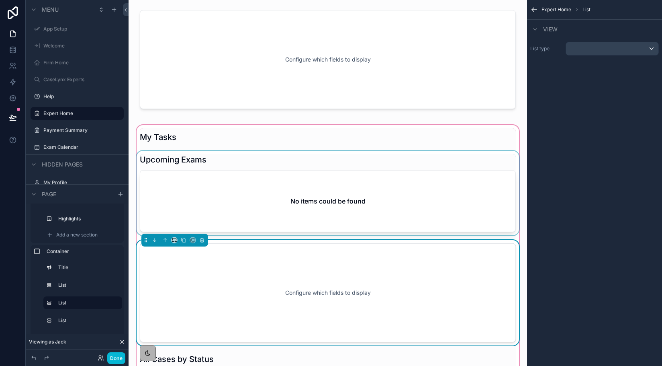
click at [496, 267] on div "Configure which fields to display" at bounding box center [328, 292] width 350 height 72
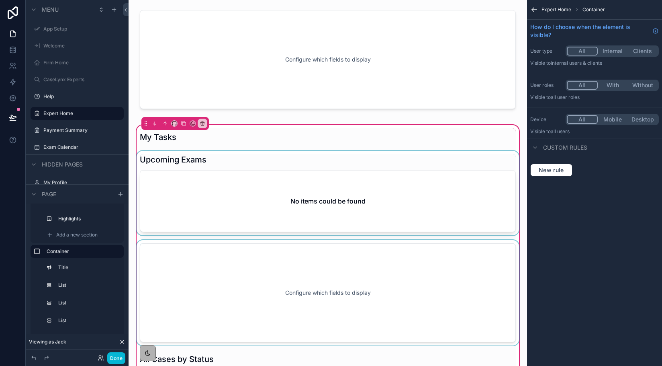
click at [438, 296] on div "scrollable content" at bounding box center [328, 292] width 386 height 105
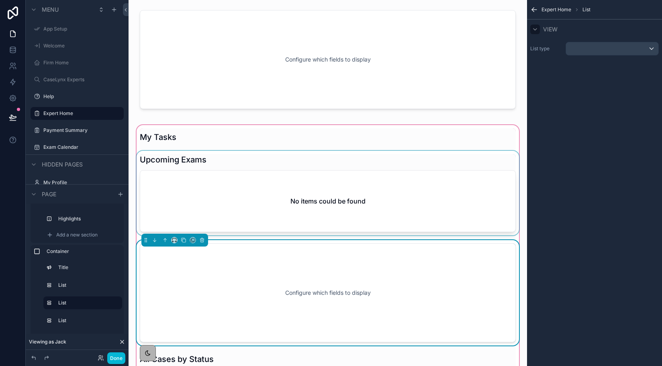
click at [538, 31] on icon "scrollable content" at bounding box center [535, 29] width 6 height 6
click at [586, 42] on button "scrollable content" at bounding box center [612, 49] width 93 height 14
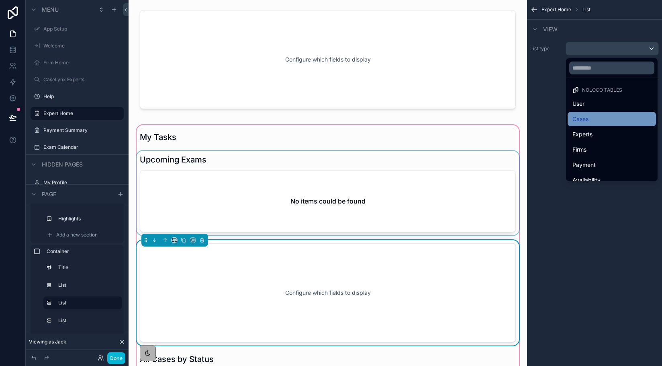
click at [590, 122] on div "Cases" at bounding box center [612, 119] width 79 height 10
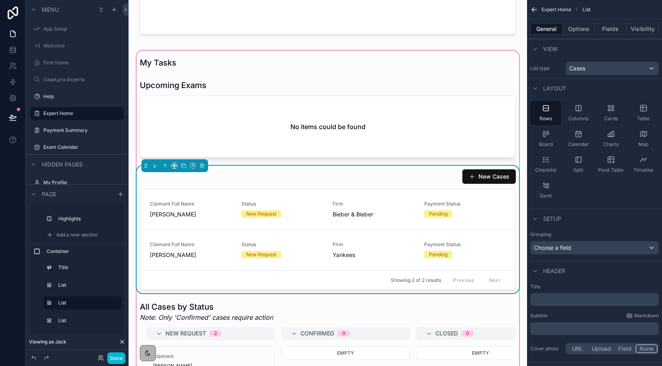
scroll to position [310, 0]
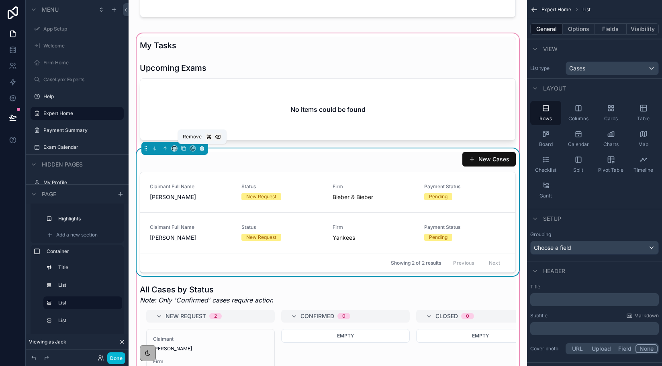
click at [204, 148] on icon "scrollable content" at bounding box center [202, 149] width 6 height 6
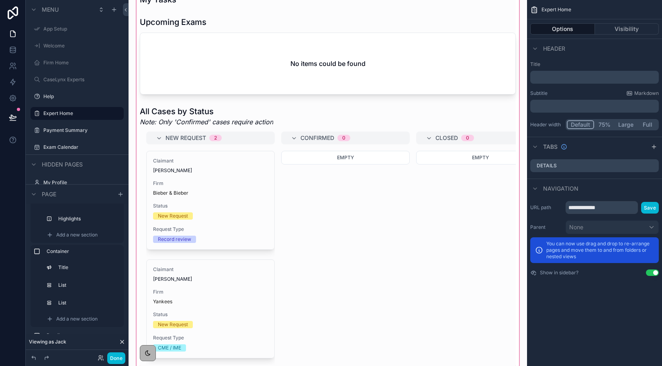
scroll to position [355, 0]
